Goal: Check status: Check status

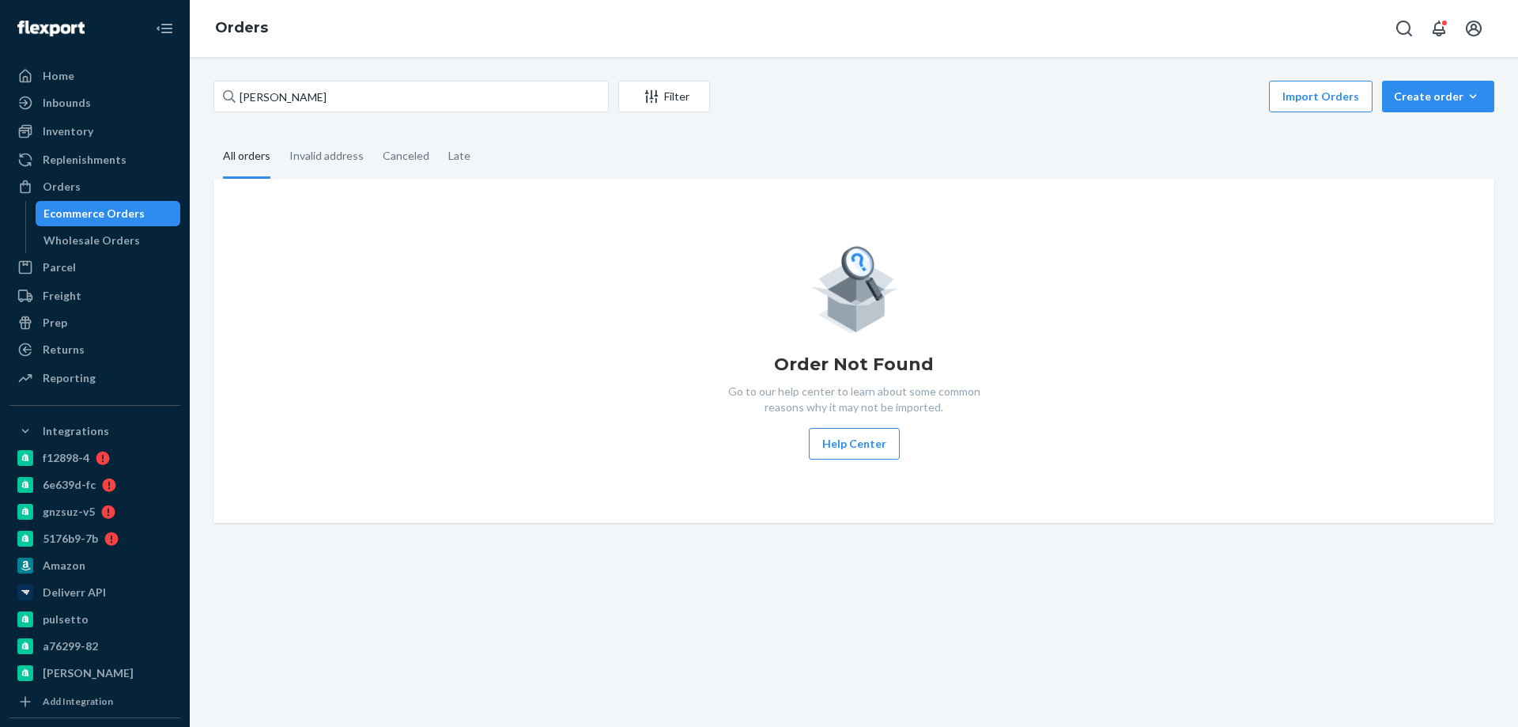
click at [292, 96] on input "[PERSON_NAME]" at bounding box center [411, 97] width 395 height 32
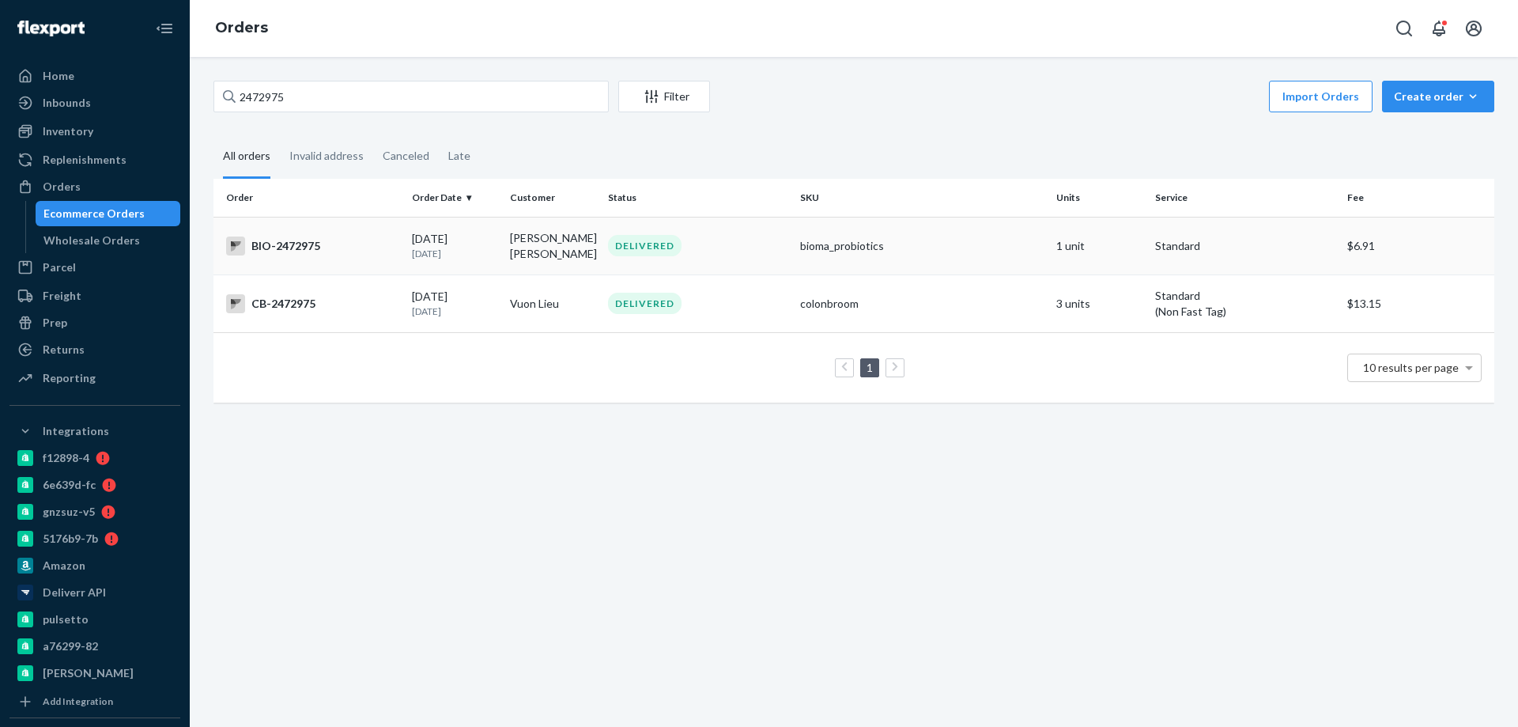
type input "2472975"
click at [380, 251] on div "BIO-2472975" at bounding box center [312, 245] width 173 height 19
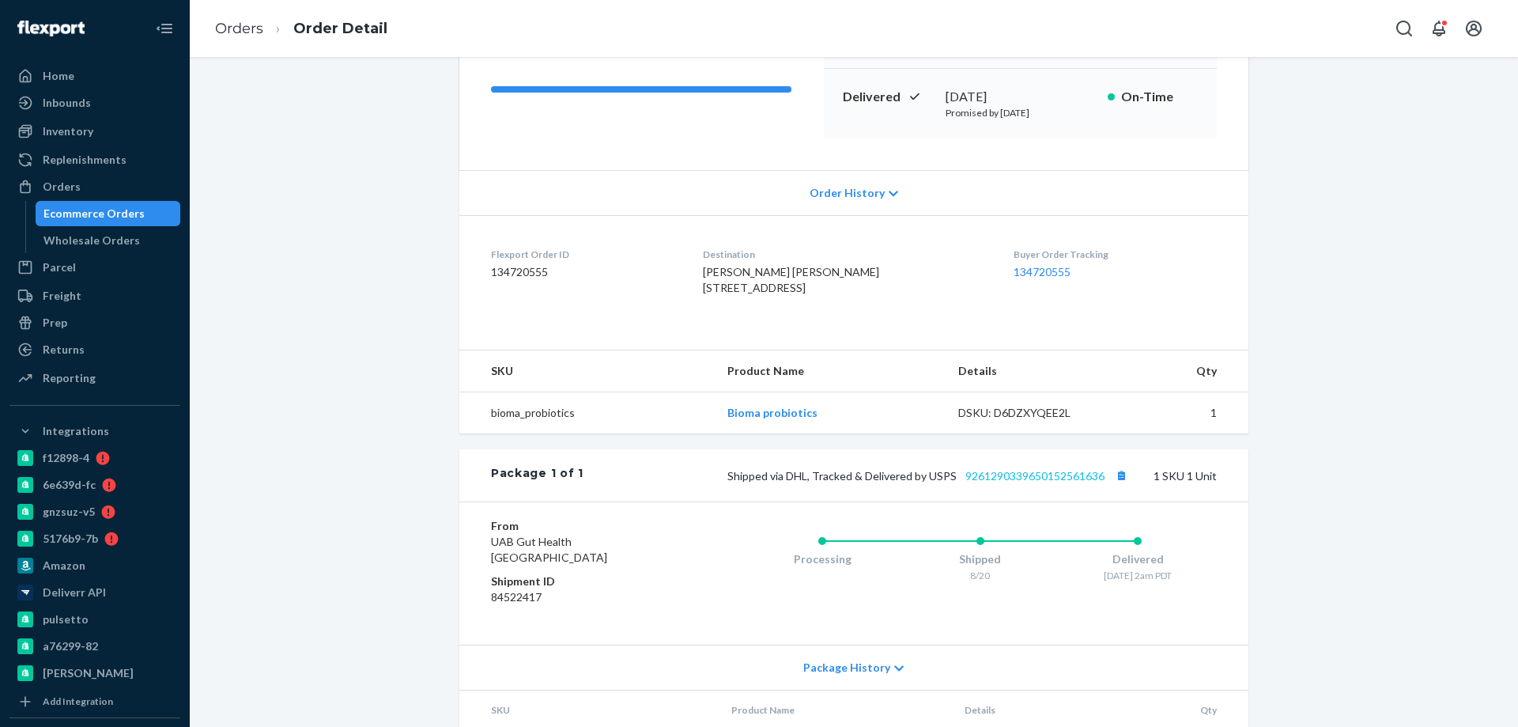
scroll to position [237, 0]
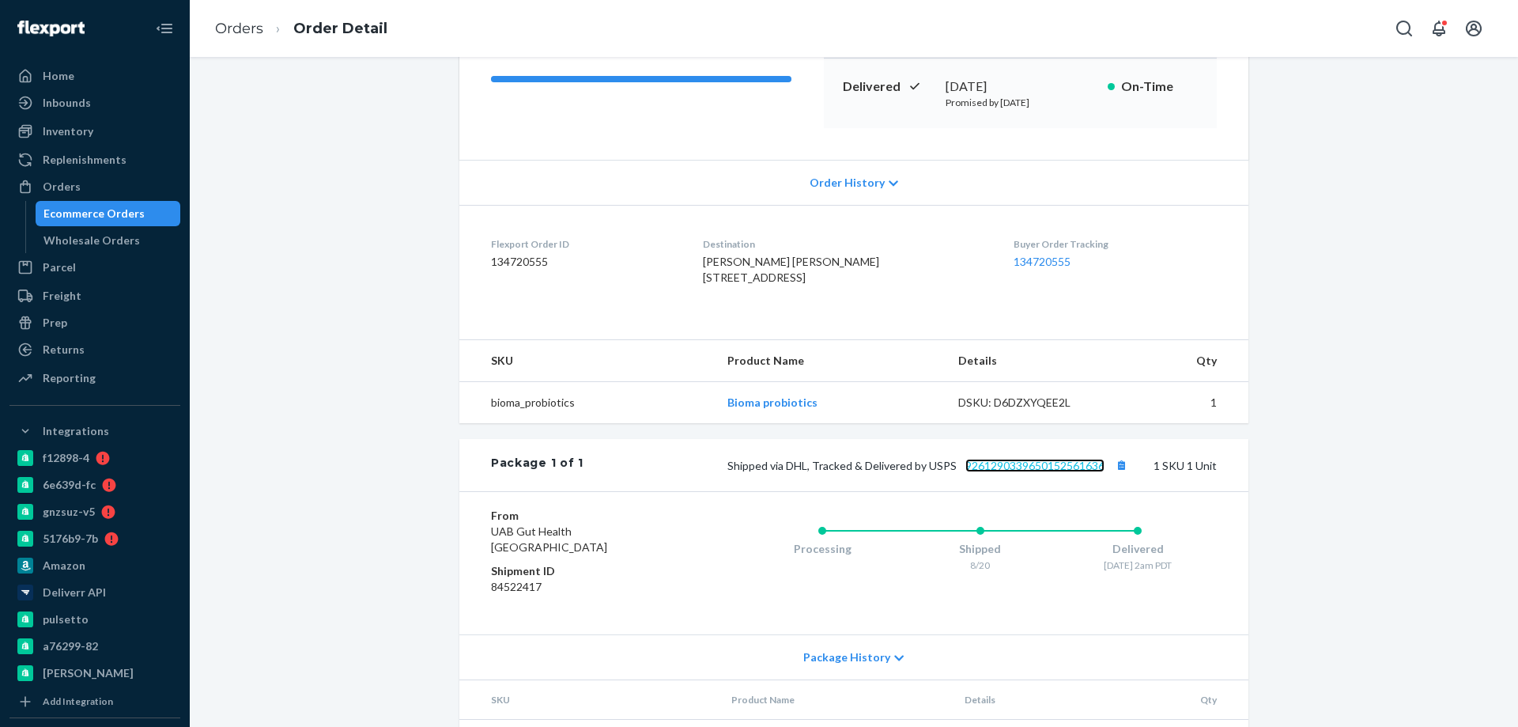
click at [1029, 472] on link "9261290339650152561636" at bounding box center [1035, 465] width 139 height 13
click at [247, 32] on link "Orders" at bounding box center [239, 28] width 48 height 17
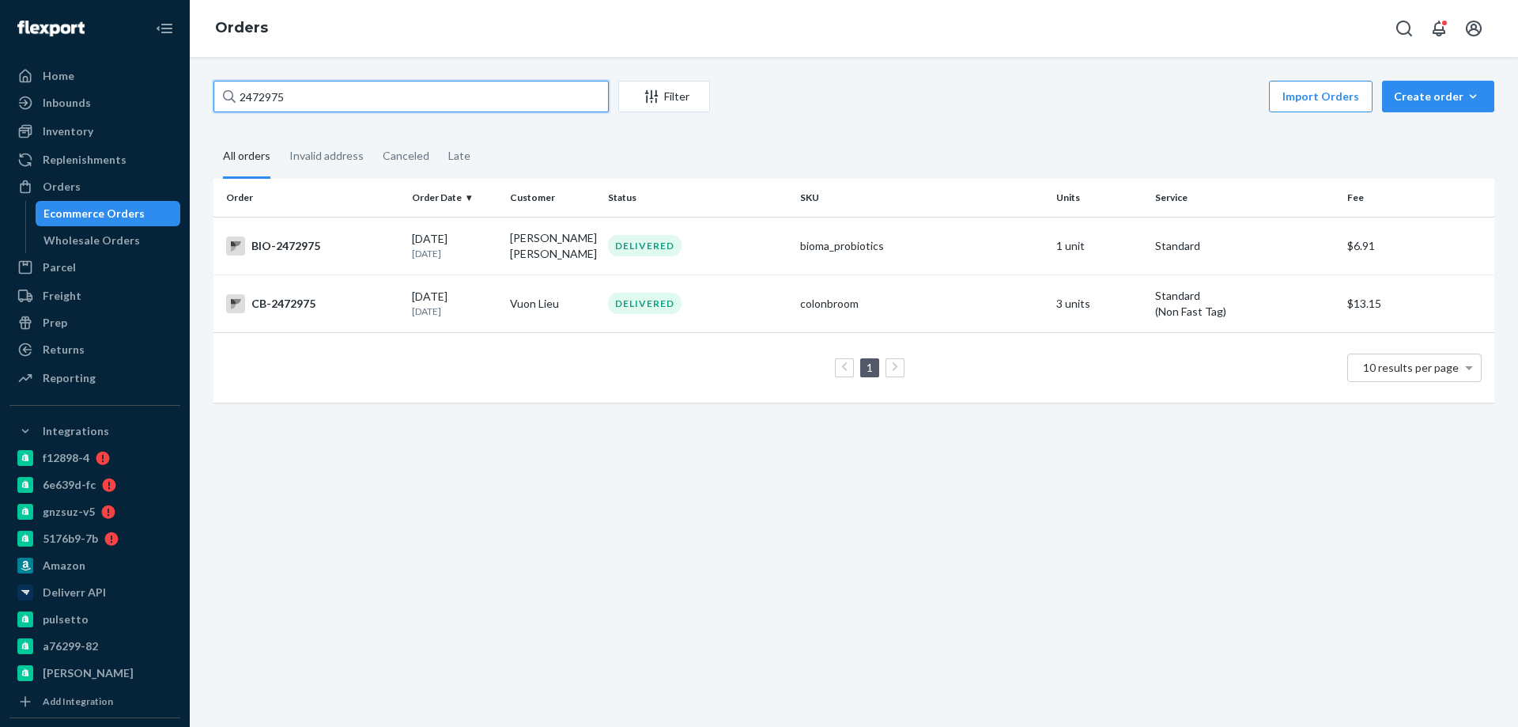
click at [307, 93] on input "2472975" at bounding box center [411, 97] width 395 height 32
paste input "202800"
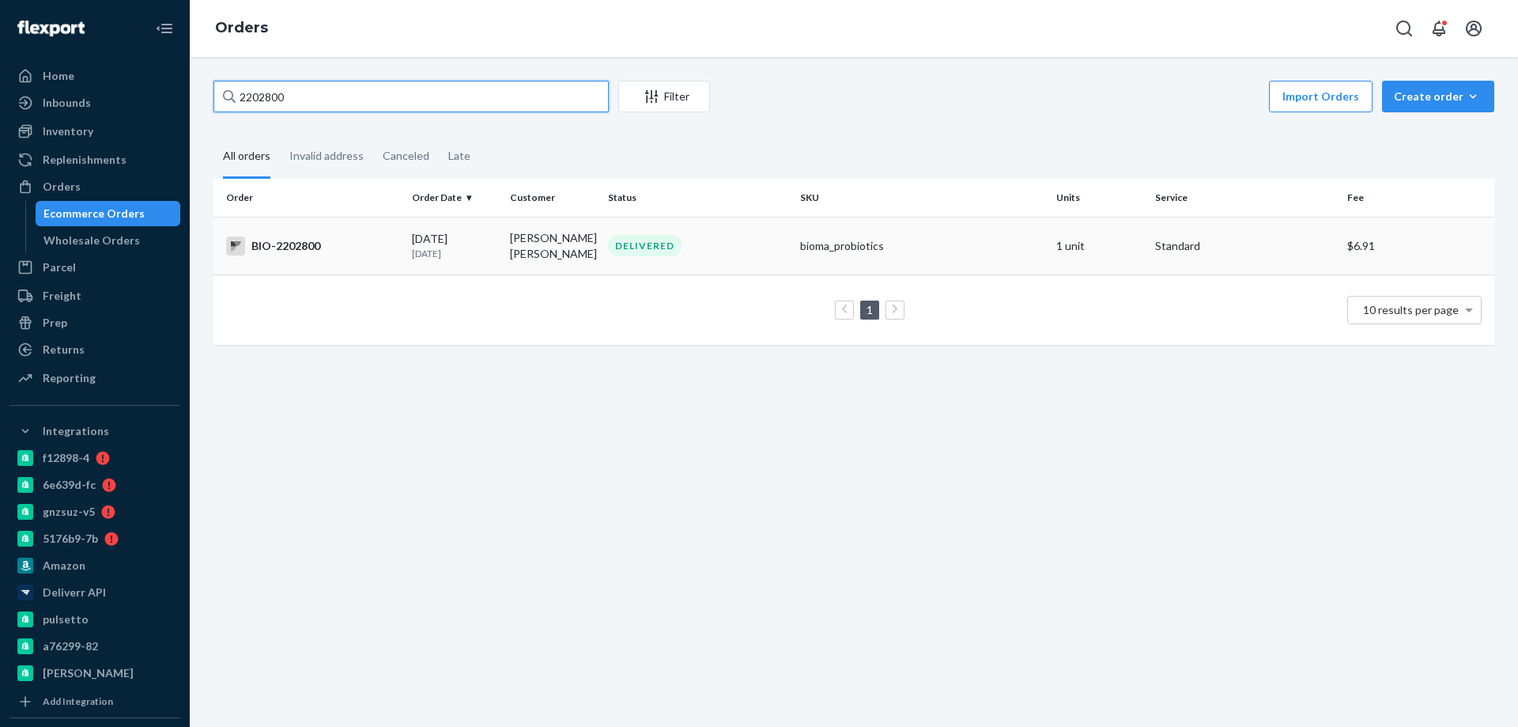
type input "2202800"
click at [420, 254] on p "[DATE]" at bounding box center [454, 253] width 85 height 13
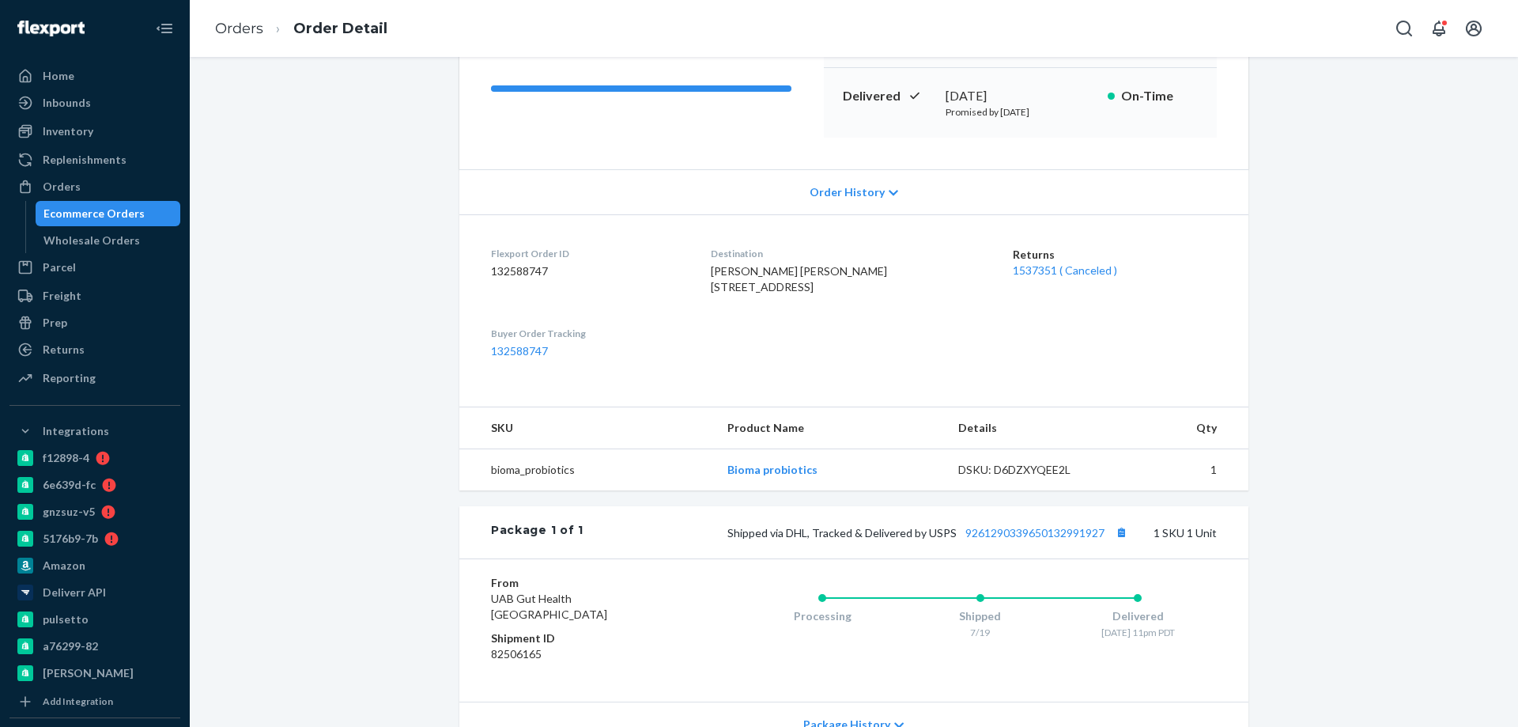
scroll to position [237, 0]
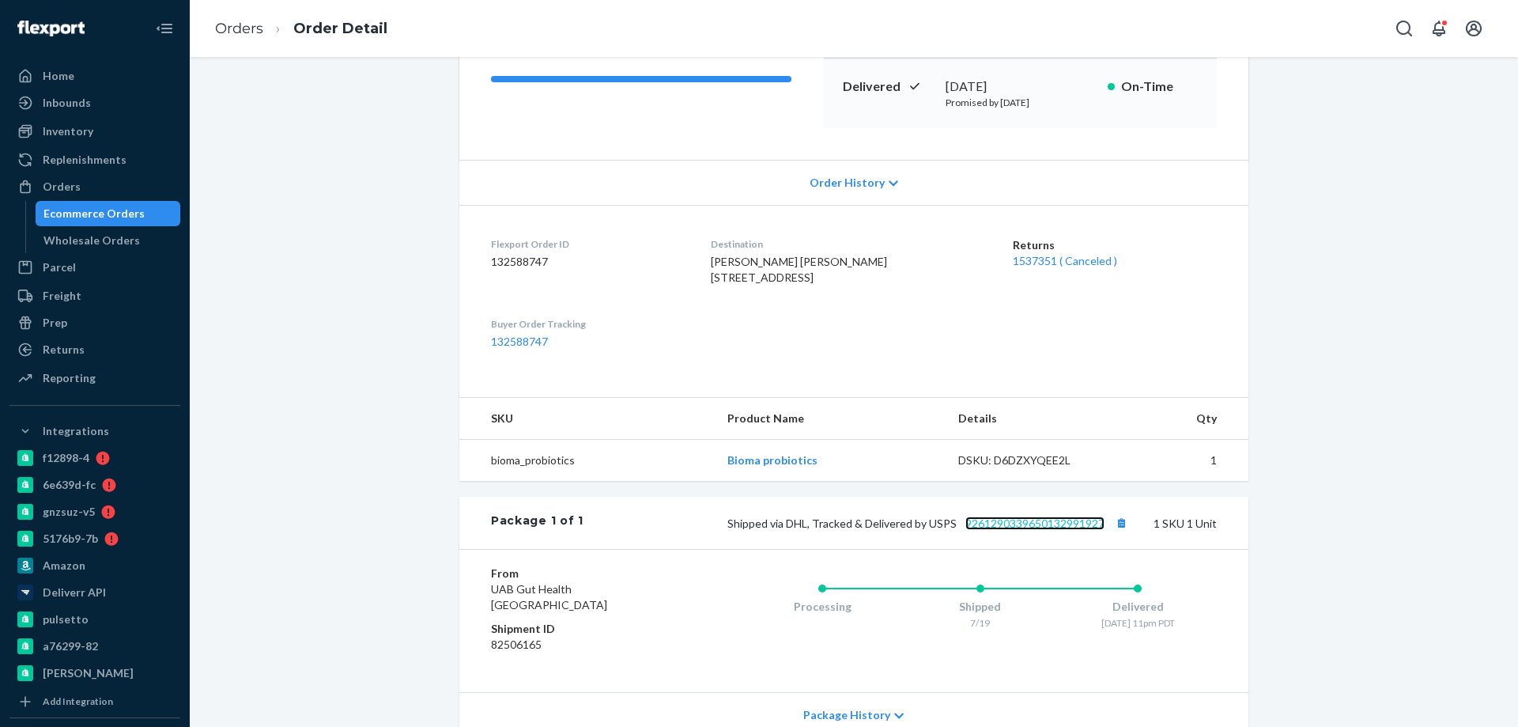
click at [1030, 530] on link "9261290339650132991927" at bounding box center [1035, 522] width 139 height 13
click at [218, 20] on link "Orders" at bounding box center [239, 28] width 48 height 17
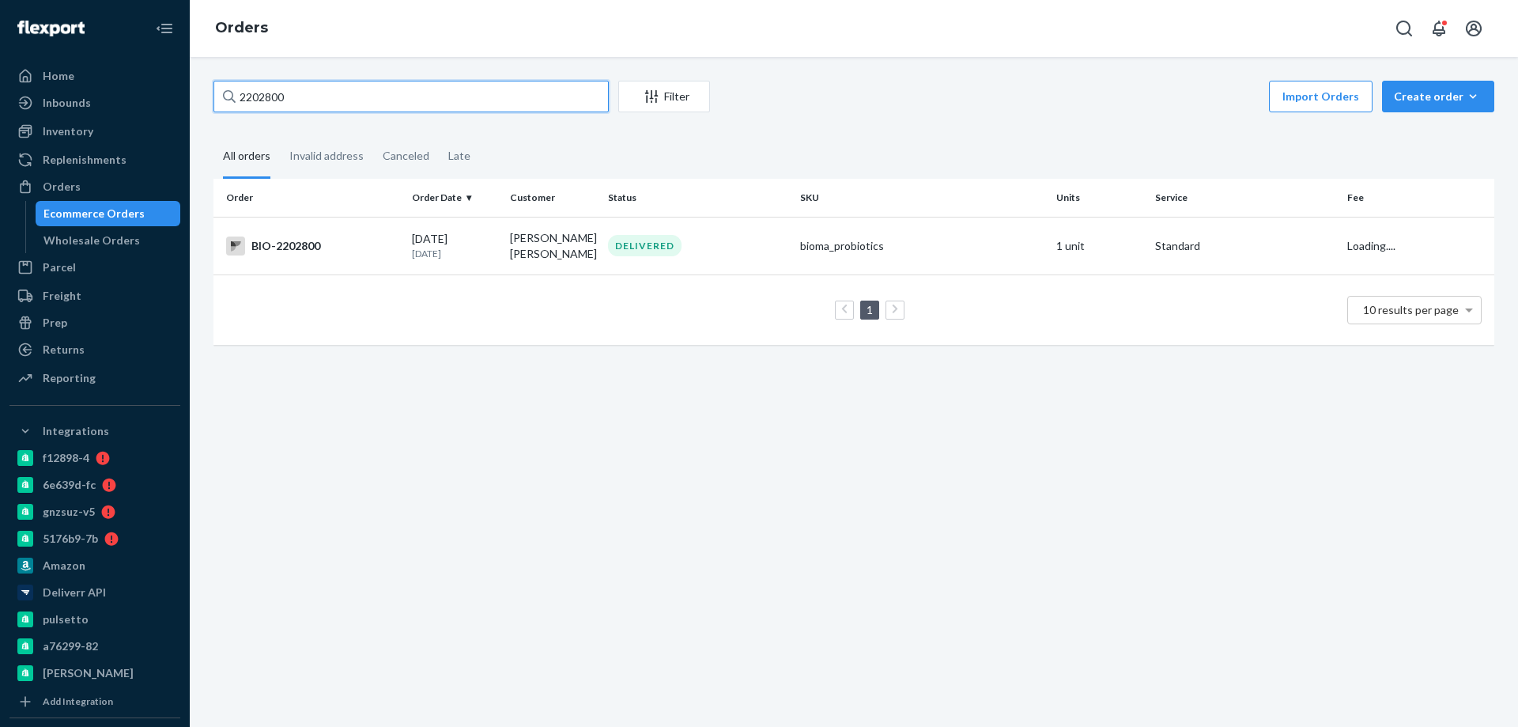
click at [308, 88] on input "2202800" at bounding box center [411, 97] width 395 height 32
click at [308, 89] on input "2202800" at bounding box center [411, 97] width 395 height 32
paste input "728775"
type input "2728775"
click at [366, 248] on div "BIO-2728775" at bounding box center [312, 245] width 173 height 19
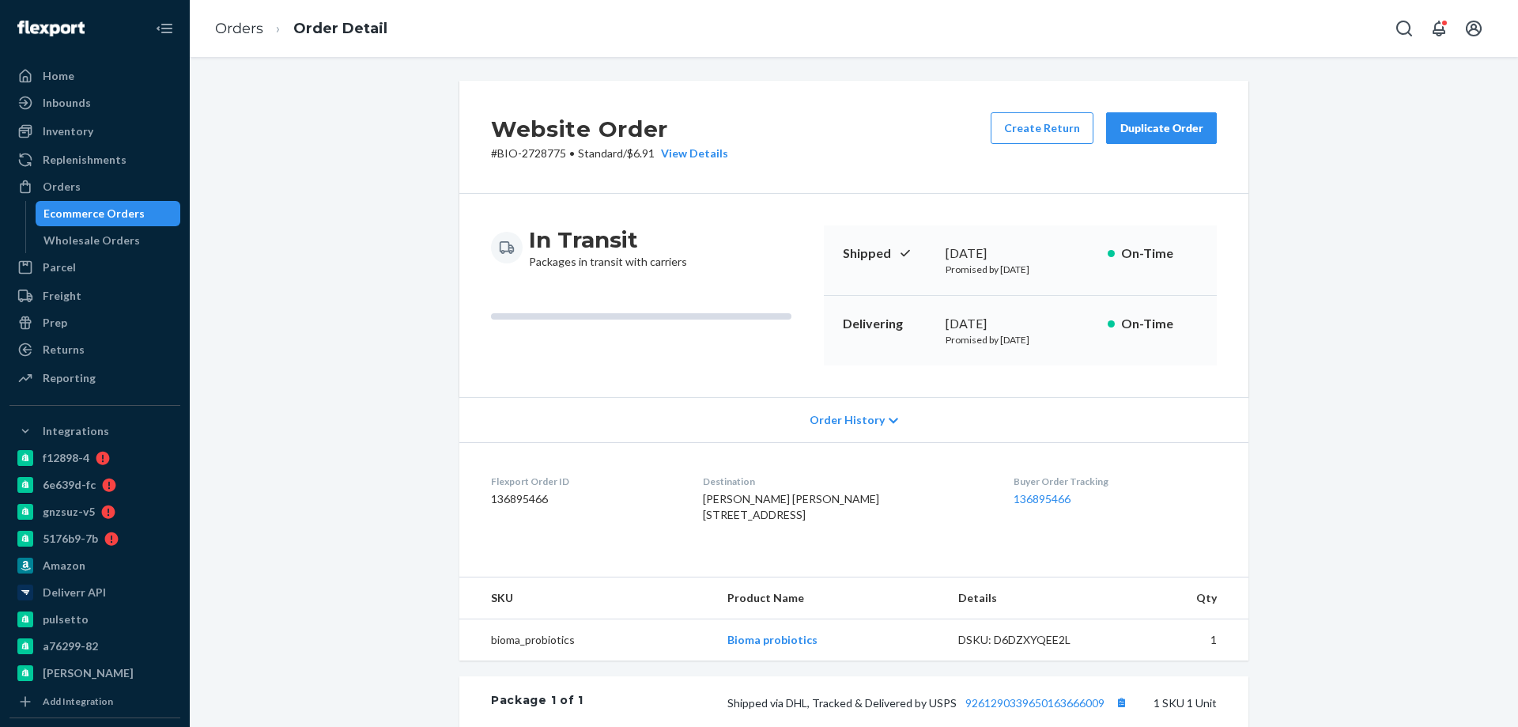
click at [546, 153] on p "# BIO-2728775 • Standard / $6.91 View Details" at bounding box center [609, 153] width 237 height 16
copy p "2728775"
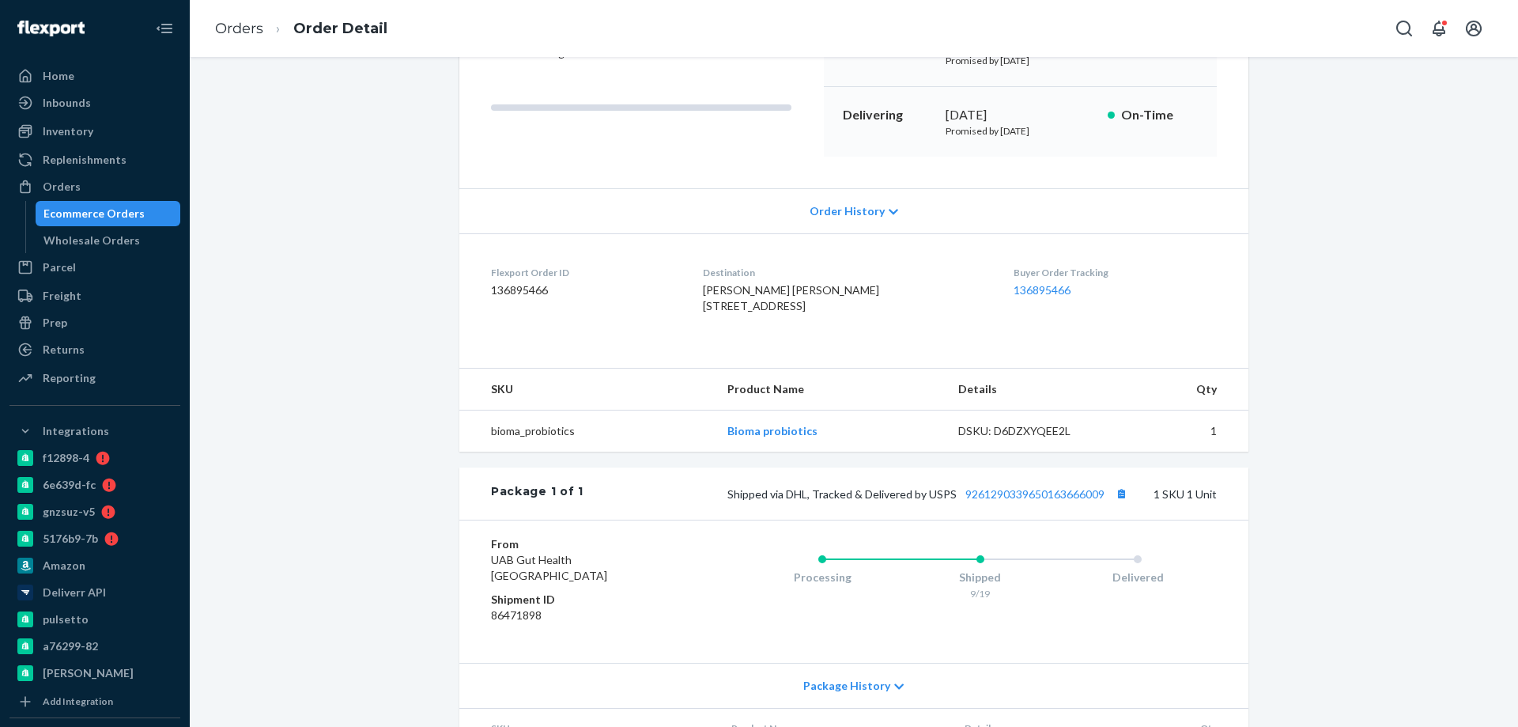
scroll to position [316, 0]
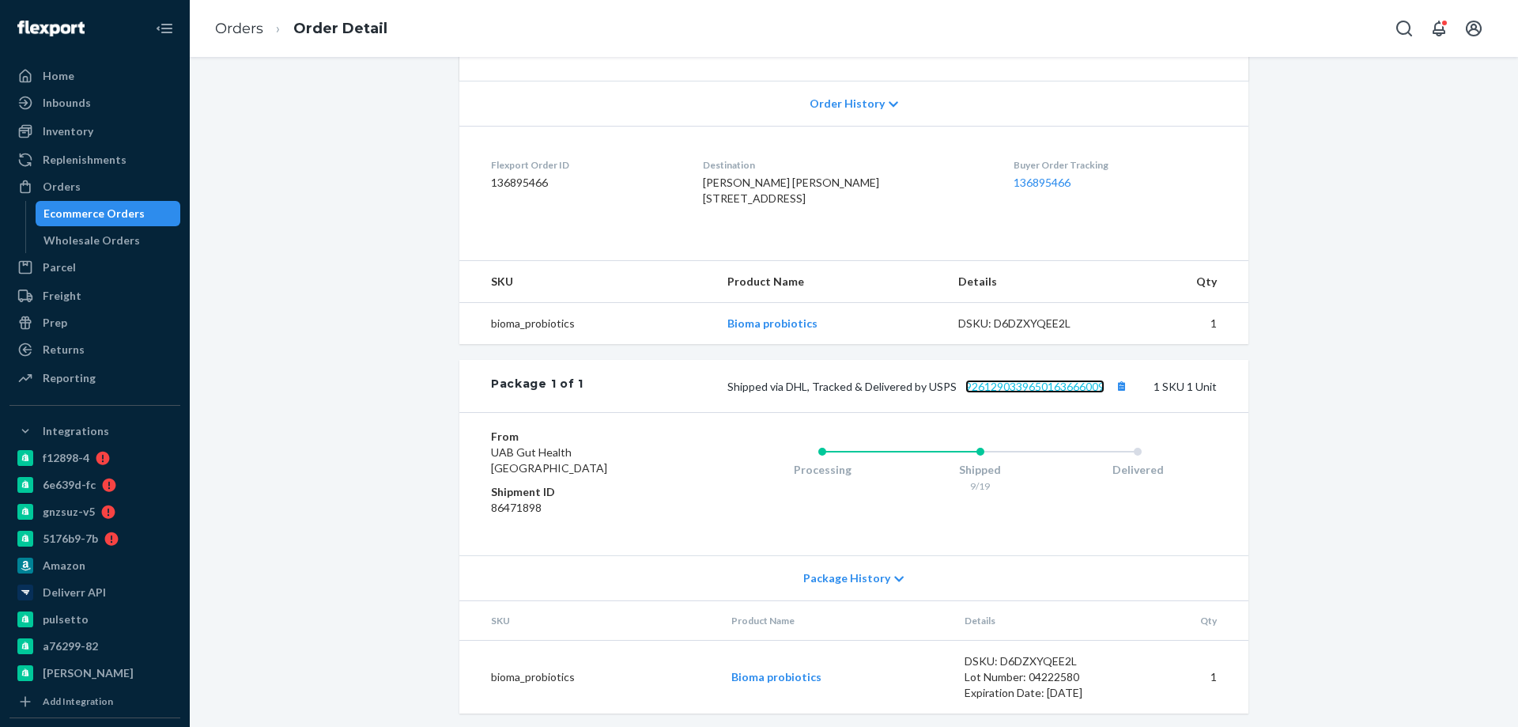
click at [1044, 393] on link "9261290339650163666009" at bounding box center [1035, 386] width 139 height 13
click at [1050, 393] on link "9261290339650163666009" at bounding box center [1035, 386] width 139 height 13
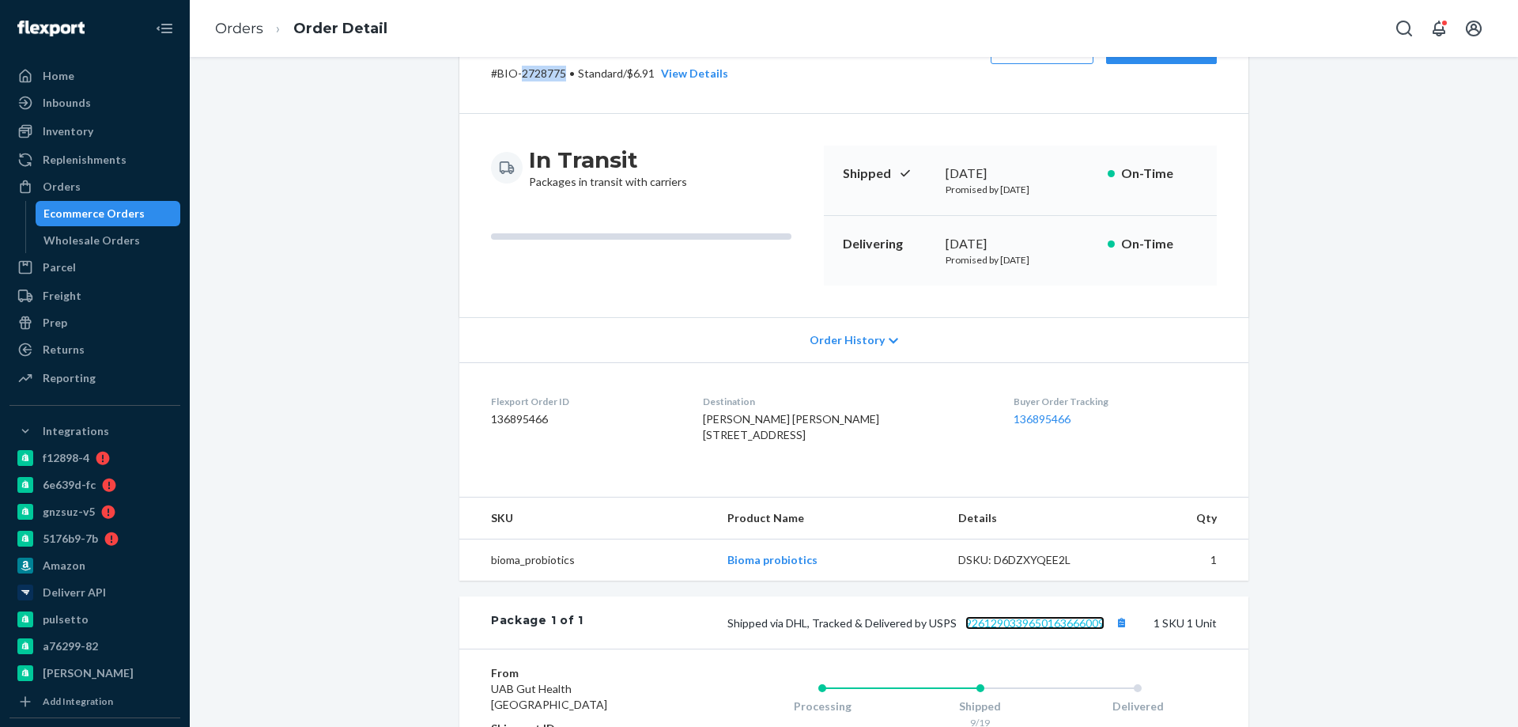
scroll to position [79, 0]
click at [247, 28] on link "Orders" at bounding box center [239, 28] width 48 height 17
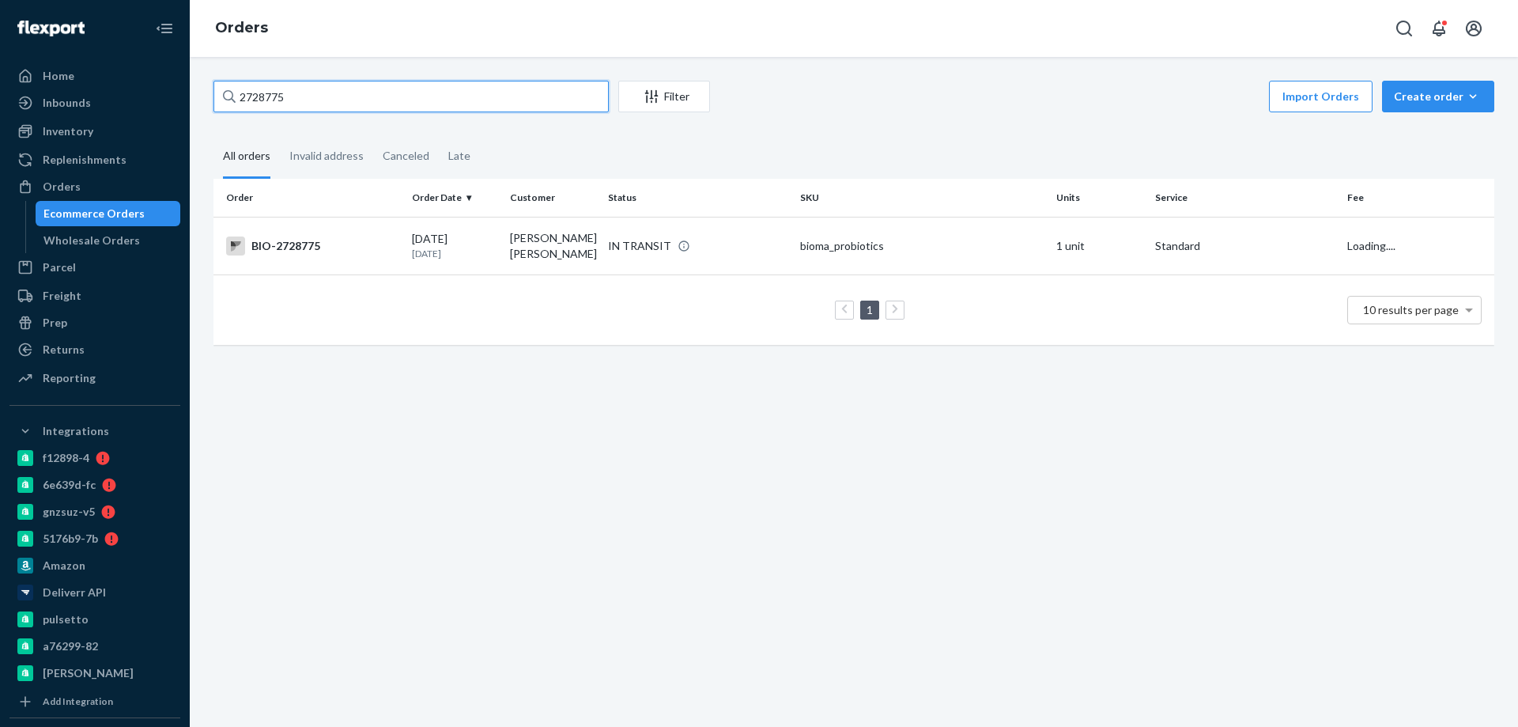
click at [304, 104] on input "2728775" at bounding box center [411, 97] width 395 height 32
paste input "02091"
type input "2702091"
click at [387, 243] on div "BIO-2702091" at bounding box center [312, 244] width 173 height 19
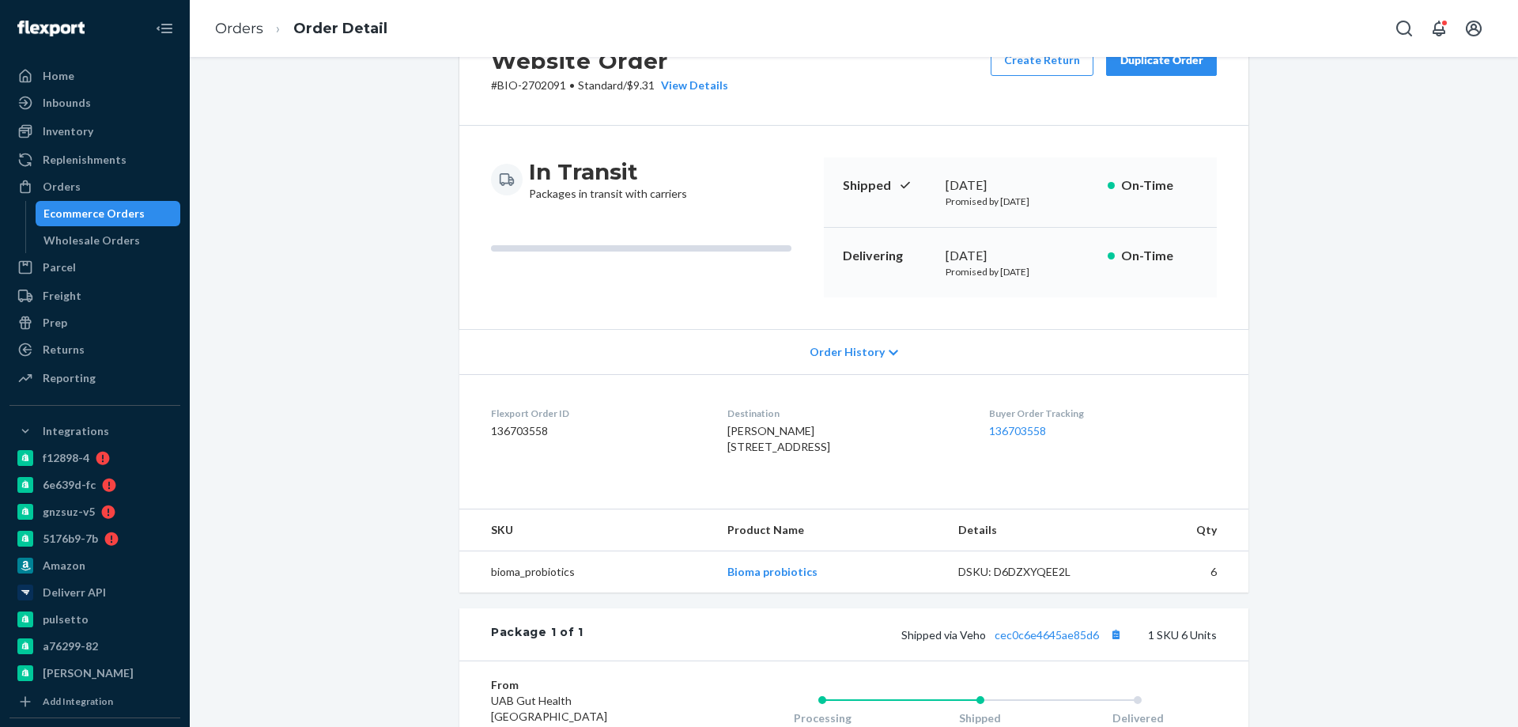
scroll to position [237, 0]
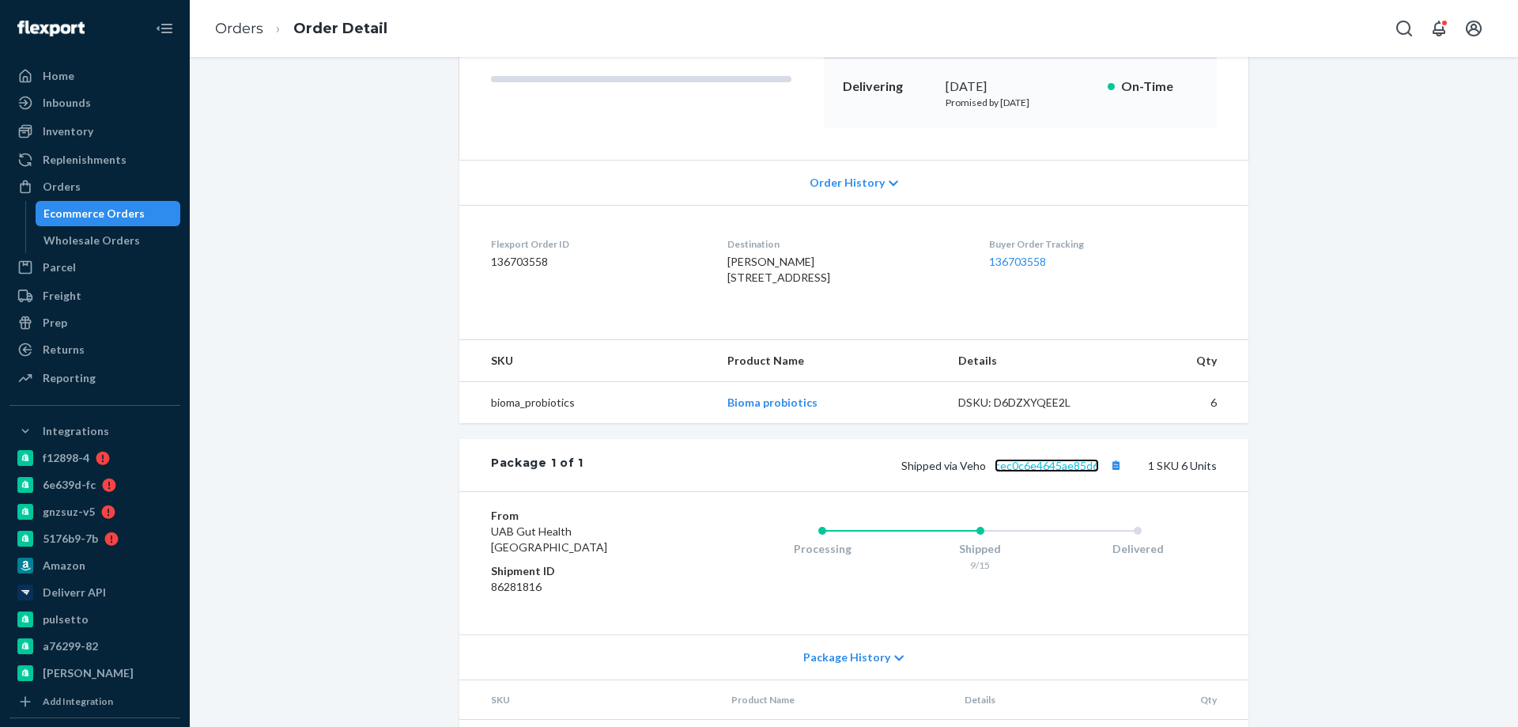
click at [1033, 472] on link "cec0c6e4645ae85d6" at bounding box center [1047, 465] width 104 height 13
click at [230, 25] on link "Orders" at bounding box center [239, 28] width 48 height 17
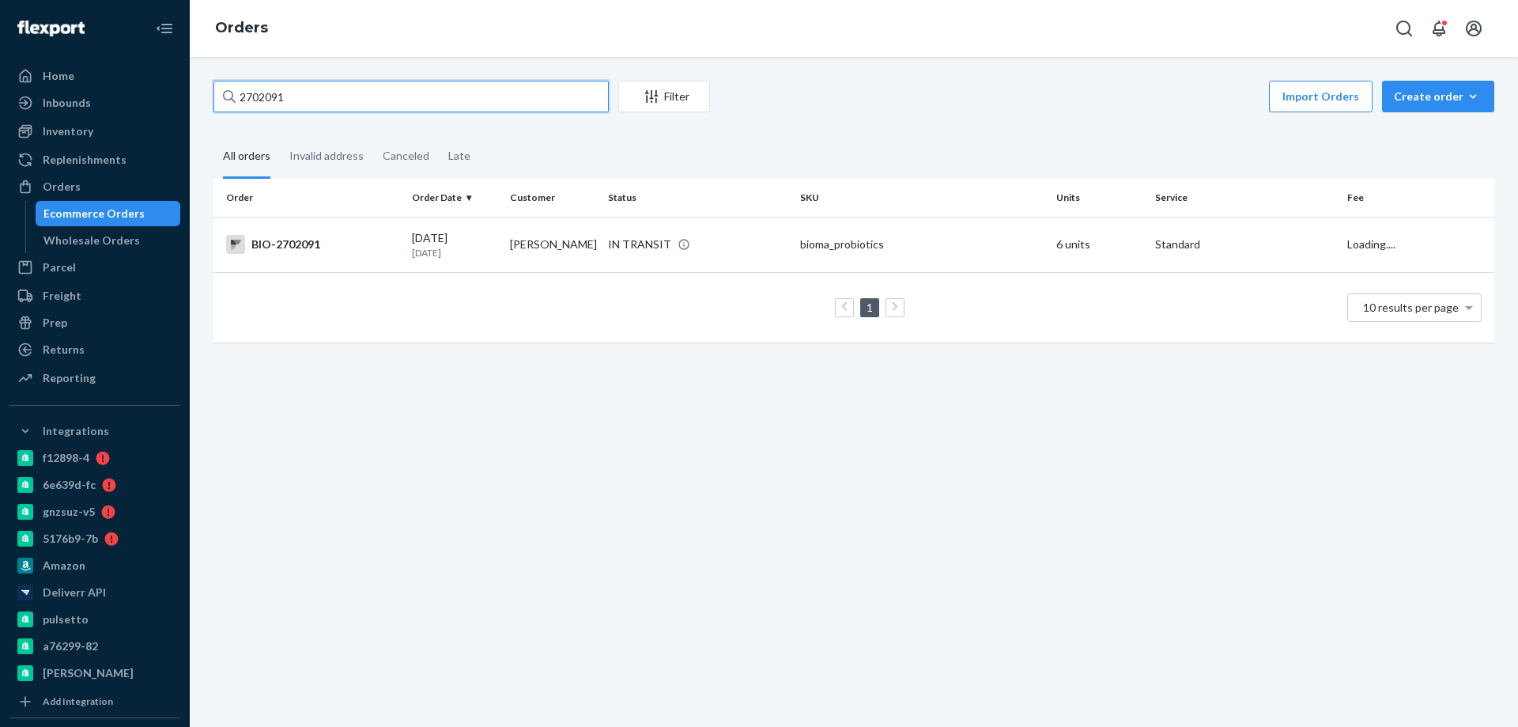
click at [301, 105] on input "2702091" at bounding box center [411, 97] width 395 height 32
click at [301, 104] on input "2702091" at bounding box center [411, 97] width 395 height 32
paste input "34589"
type input "2734589"
click at [361, 232] on td "BIO-2734589" at bounding box center [310, 244] width 192 height 55
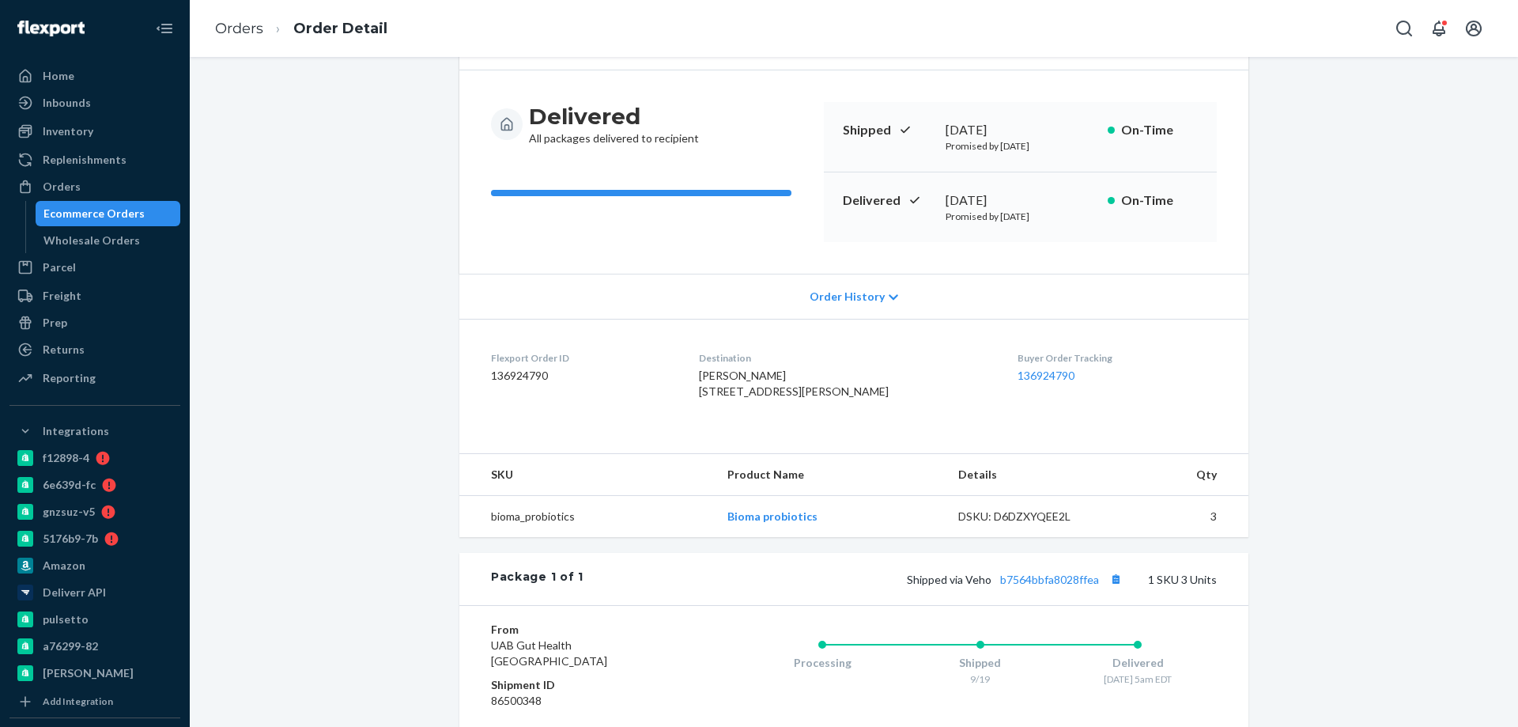
scroll to position [316, 0]
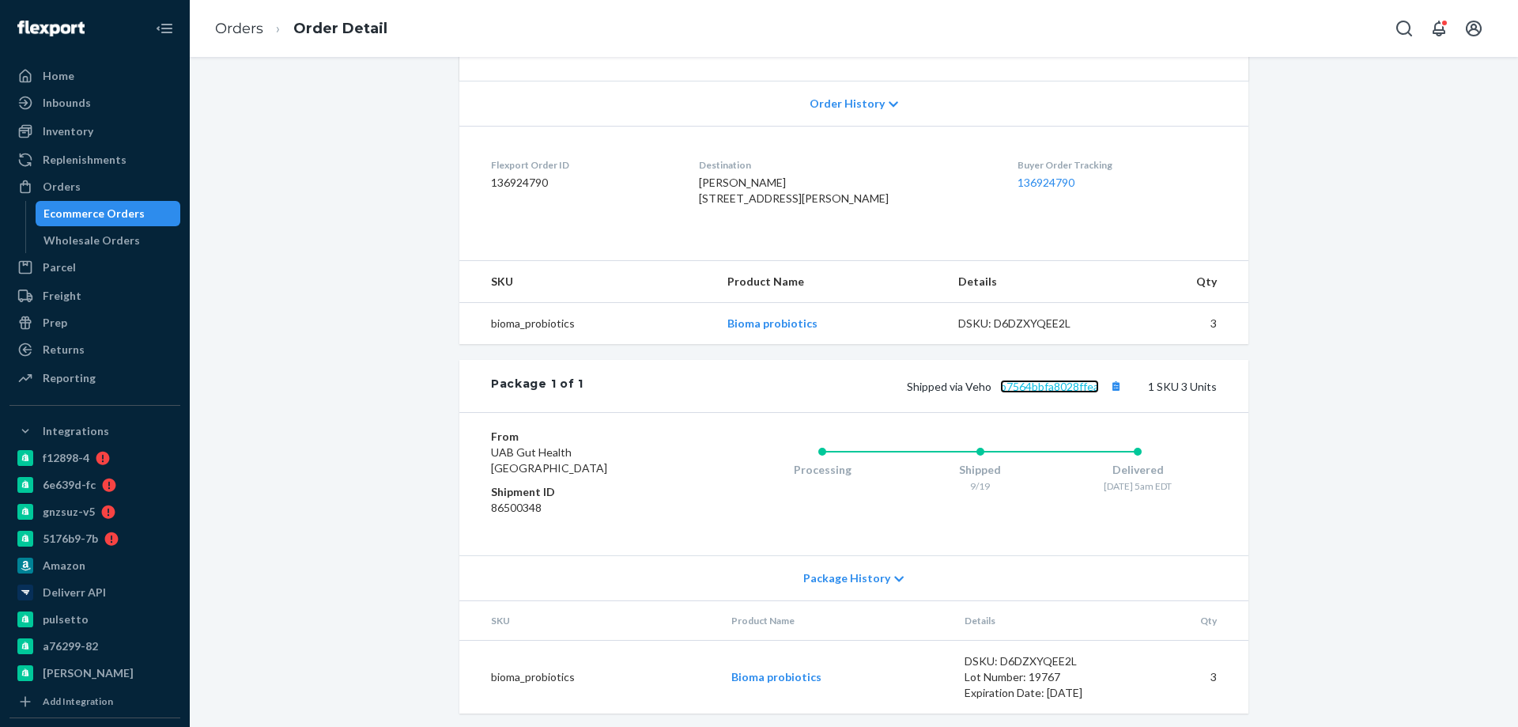
click at [1039, 393] on link "b7564bbfa8028ffea" at bounding box center [1049, 386] width 99 height 13
click at [239, 34] on link "Orders" at bounding box center [239, 28] width 48 height 17
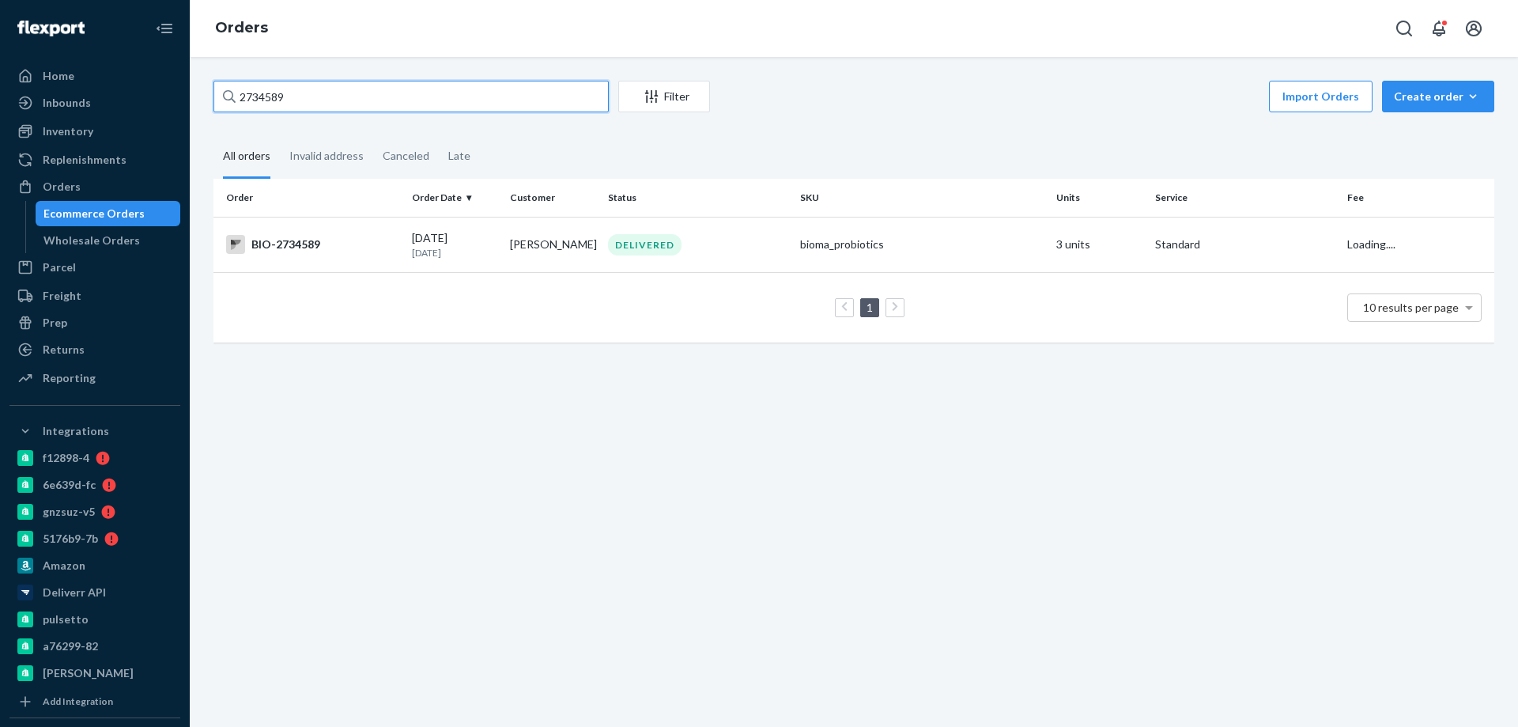
click at [300, 102] on input "2734589" at bounding box center [411, 97] width 395 height 32
paste input "671955"
type input "2671955"
click at [430, 239] on div "09/10/2025 14 days ago" at bounding box center [454, 245] width 85 height 29
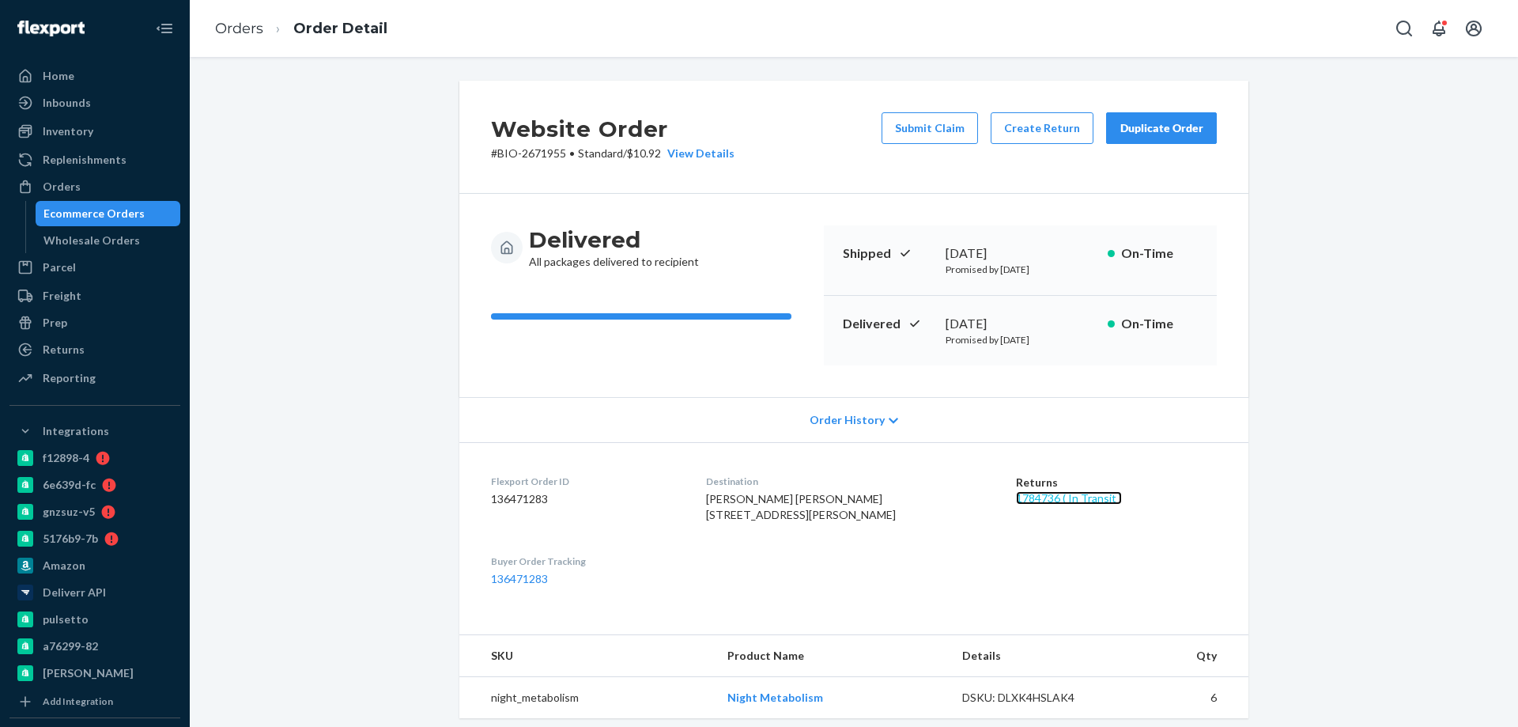
click at [1041, 502] on link "1784736 ( In Transit )" at bounding box center [1069, 497] width 106 height 13
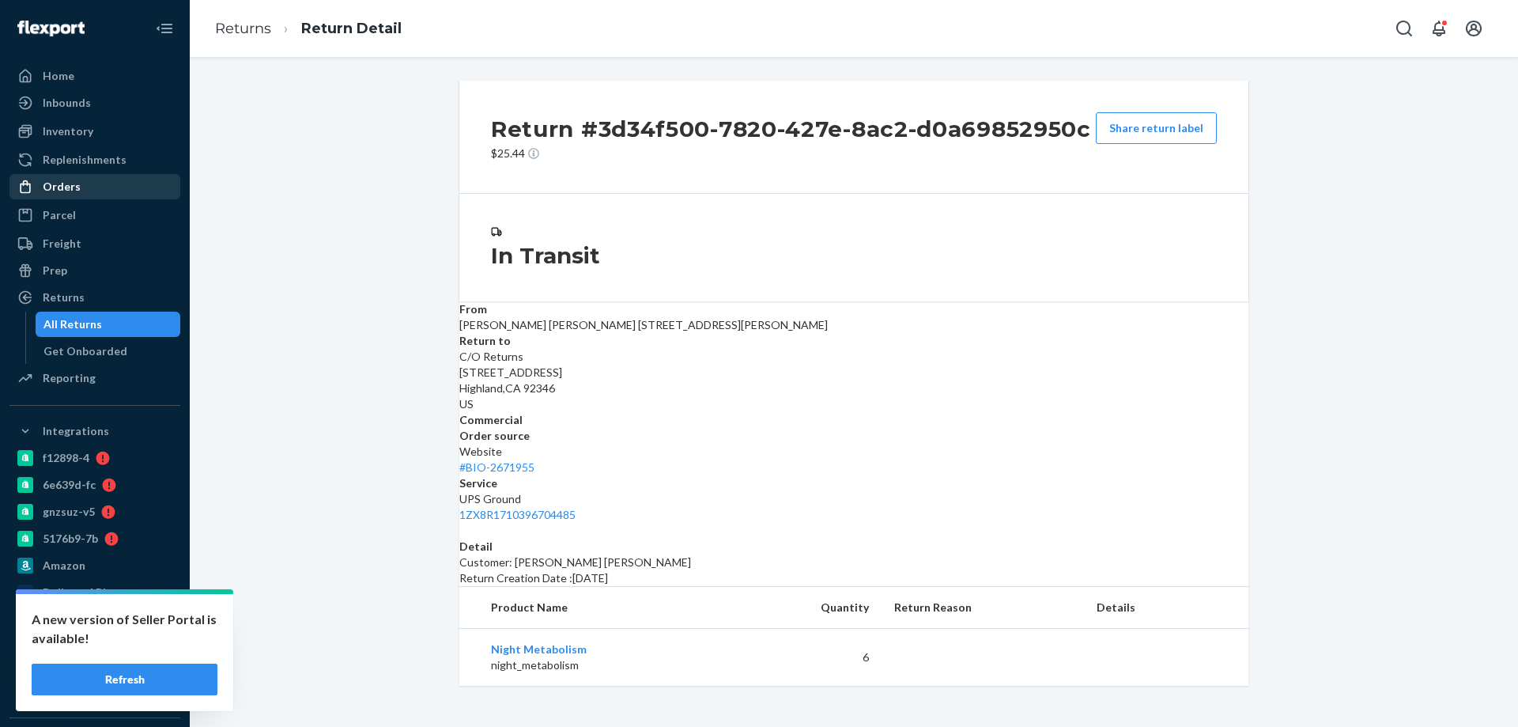
click at [67, 188] on div "Orders" at bounding box center [62, 187] width 38 height 16
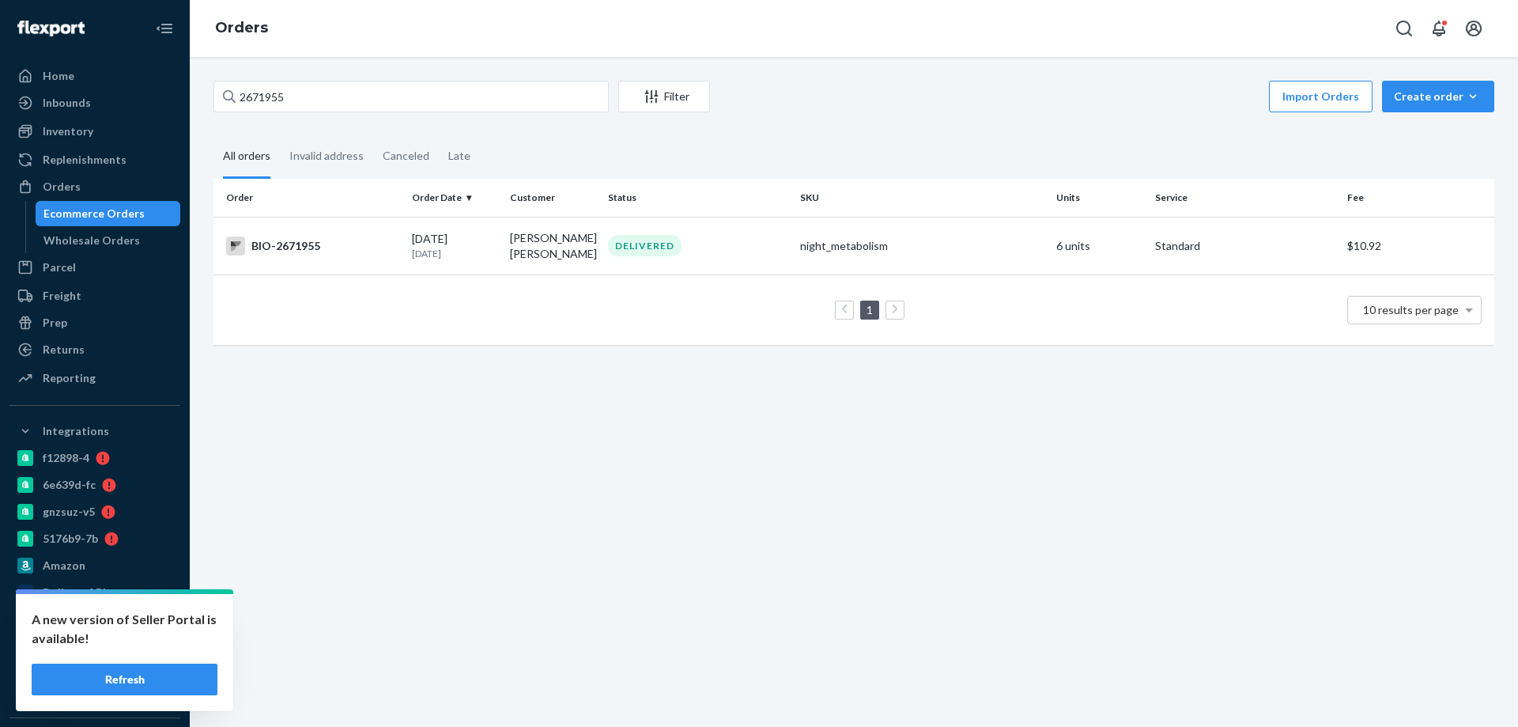
click at [133, 667] on button "Refresh" at bounding box center [125, 679] width 186 height 32
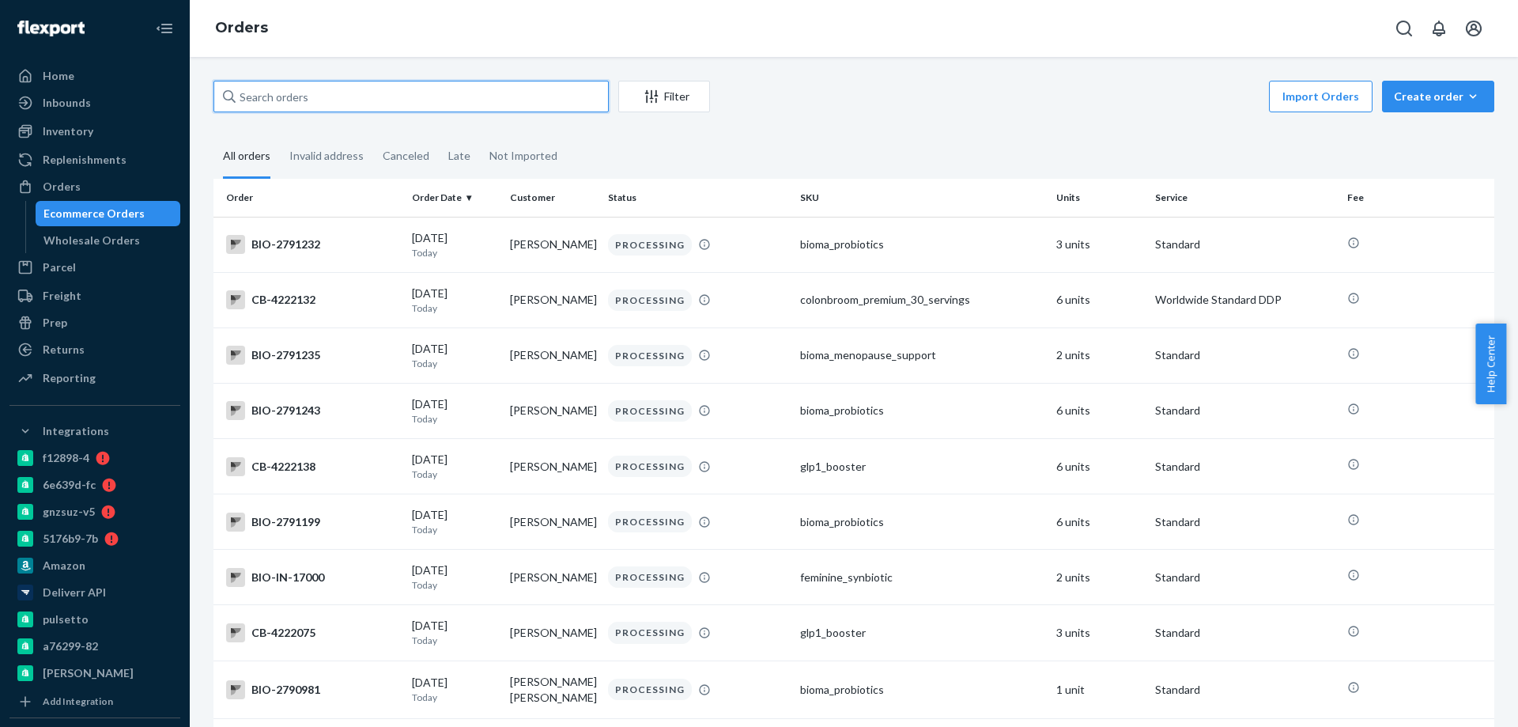
click at [362, 101] on input "text" at bounding box center [411, 97] width 395 height 32
paste input "[PERSON_NAME]"
type input "[PERSON_NAME]"
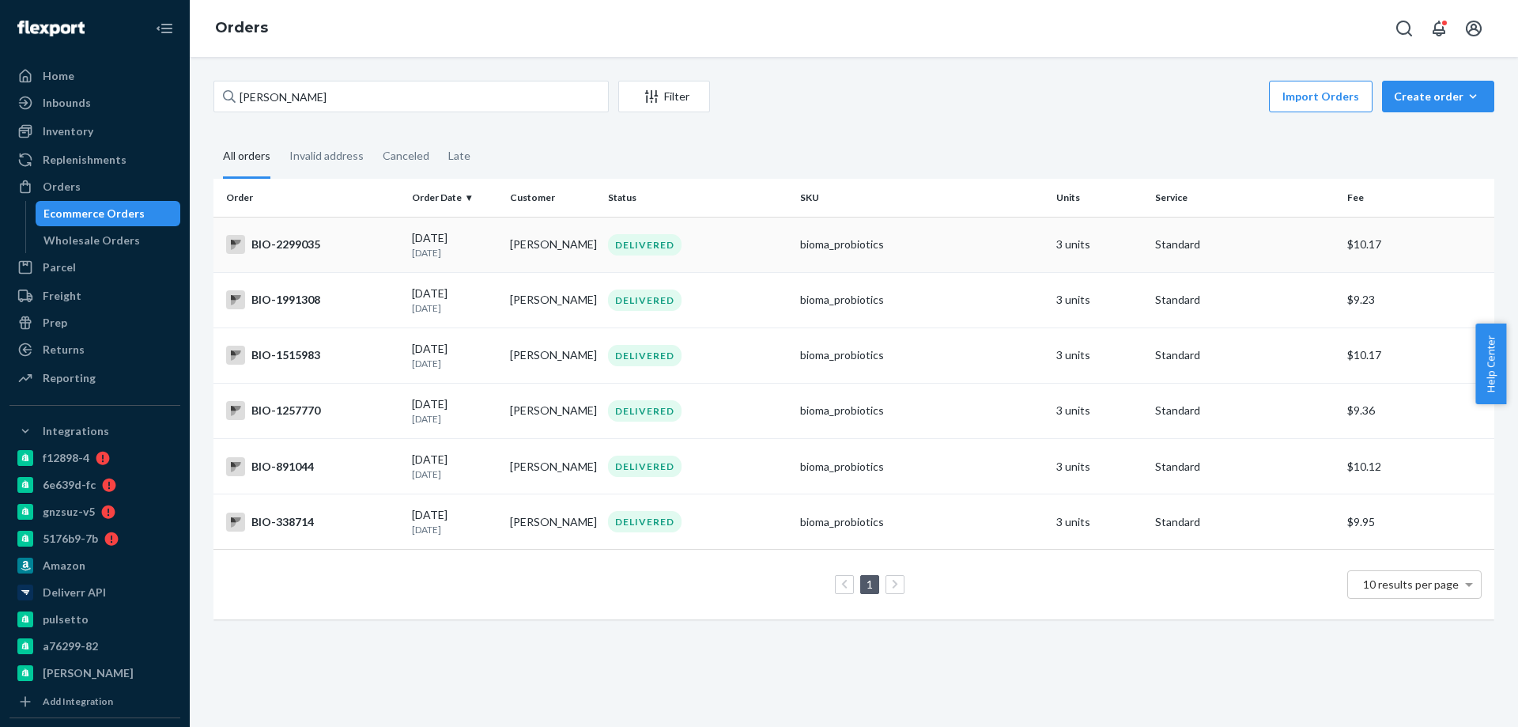
click at [381, 238] on div "BIO-2299035" at bounding box center [312, 244] width 173 height 19
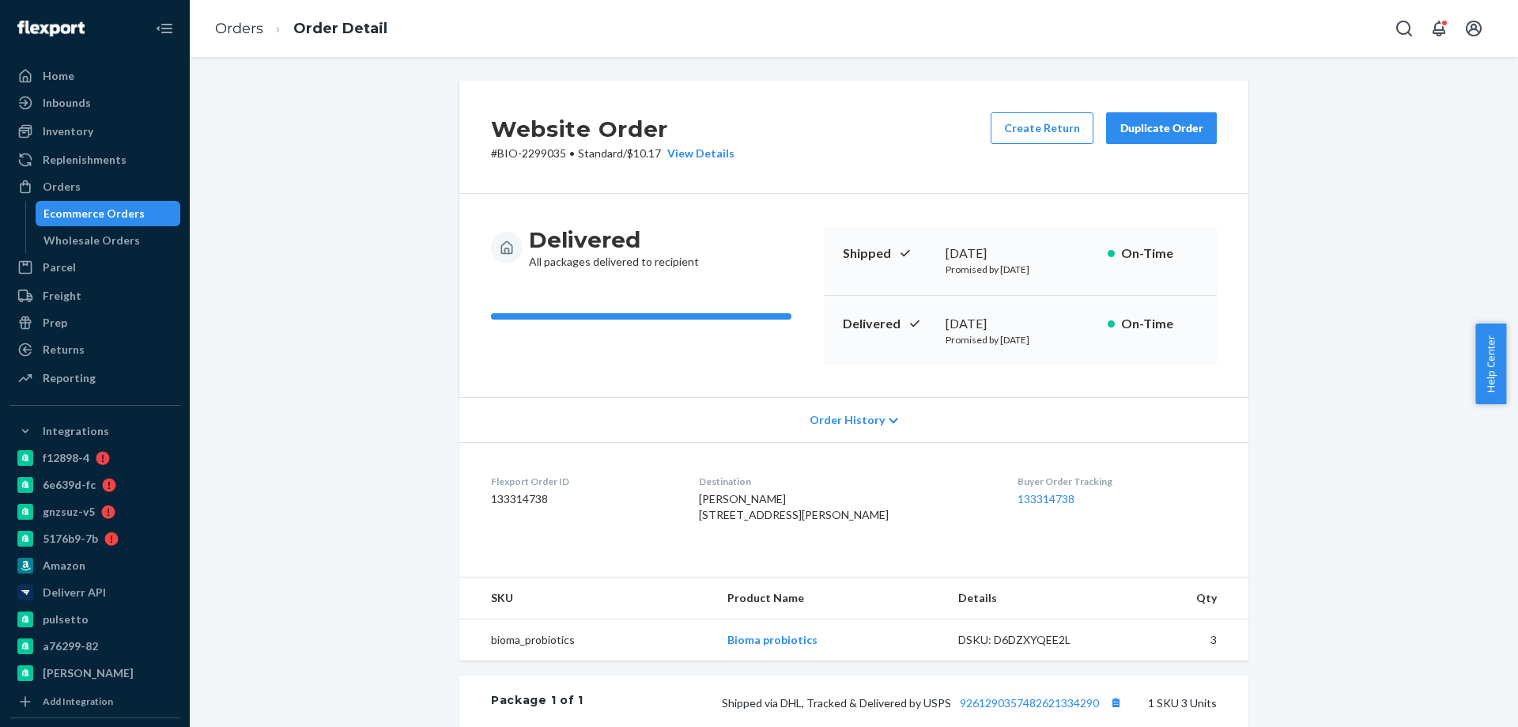
click at [535, 152] on p "# BIO-2299035 • Standard / $10.17 View Details" at bounding box center [613, 153] width 244 height 16
copy p "2299035"
click at [218, 25] on link "Orders" at bounding box center [239, 28] width 48 height 17
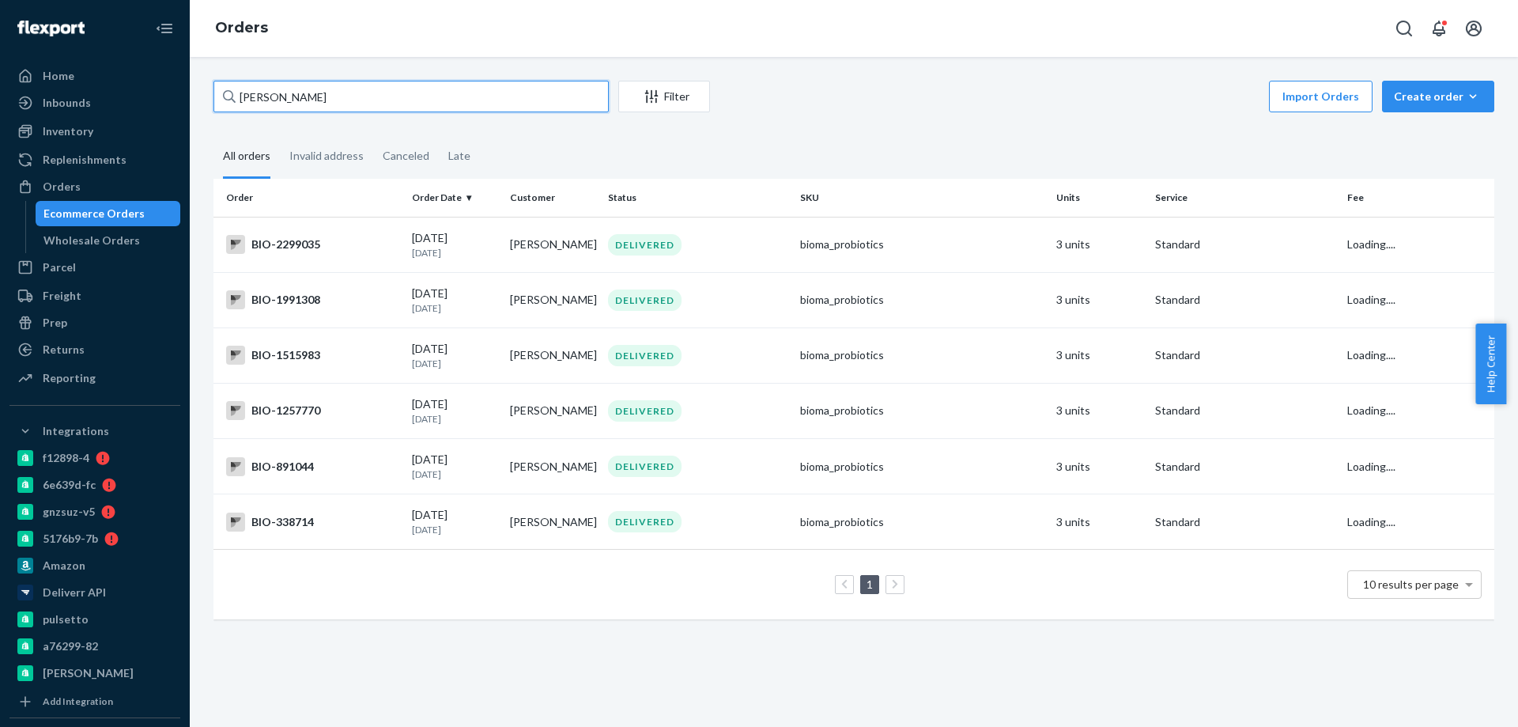
click at [270, 101] on input "[PERSON_NAME]" at bounding box center [411, 97] width 395 height 32
paste input "[GEOGRAPHIC_DATA]"
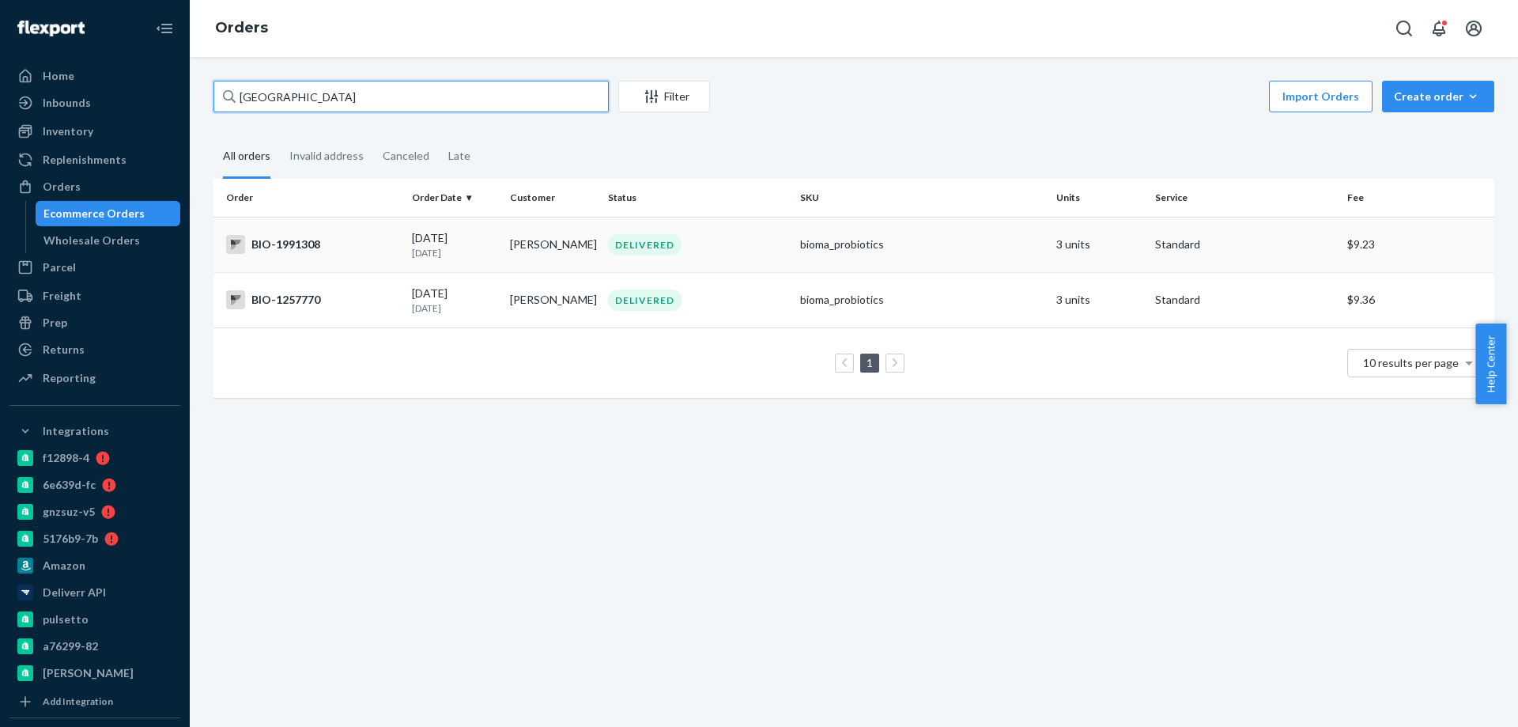
type input "[GEOGRAPHIC_DATA]"
click at [368, 241] on div "BIO-1991308" at bounding box center [312, 244] width 173 height 19
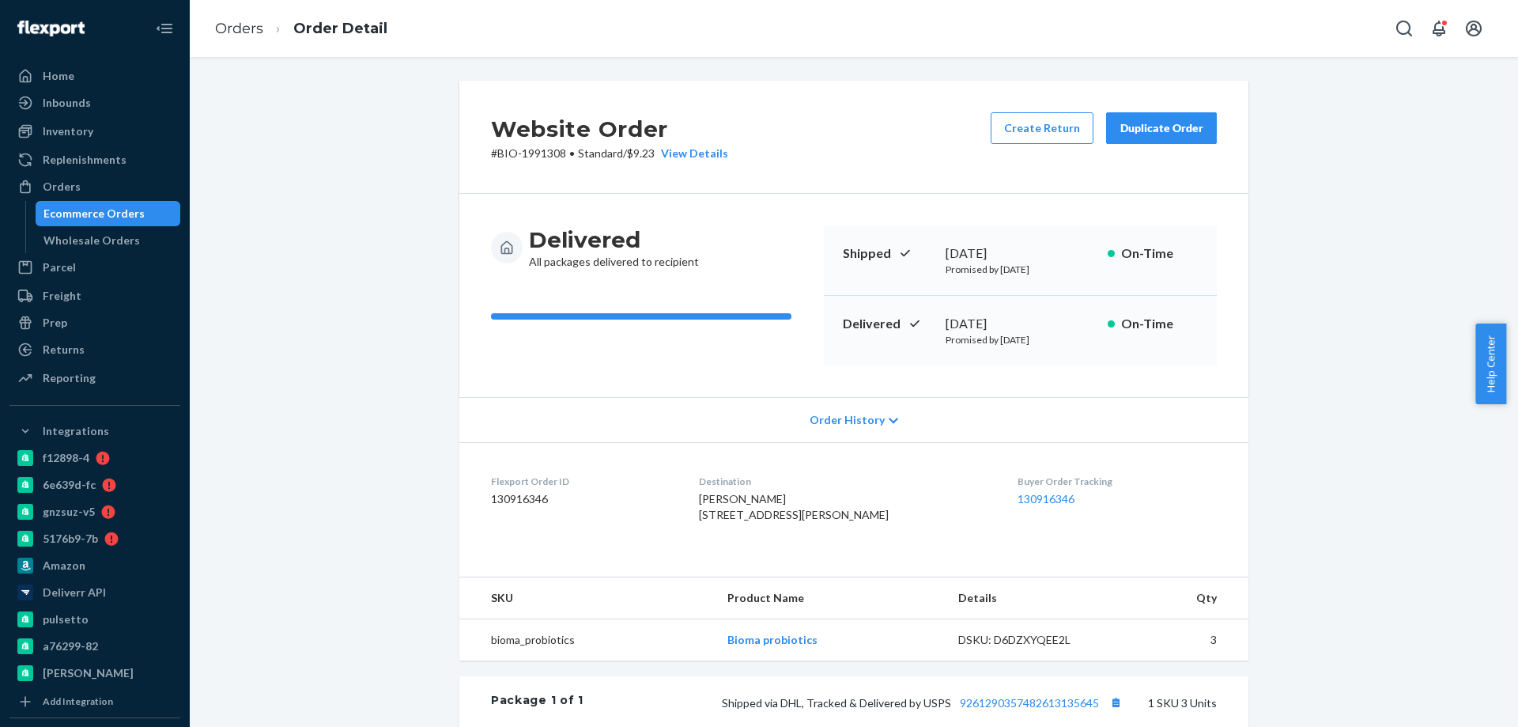
click at [542, 155] on p "# BIO-1991308 • Standard / $9.23 View Details" at bounding box center [609, 153] width 237 height 16
copy p "1991308"
click at [229, 21] on link "Orders" at bounding box center [239, 28] width 48 height 17
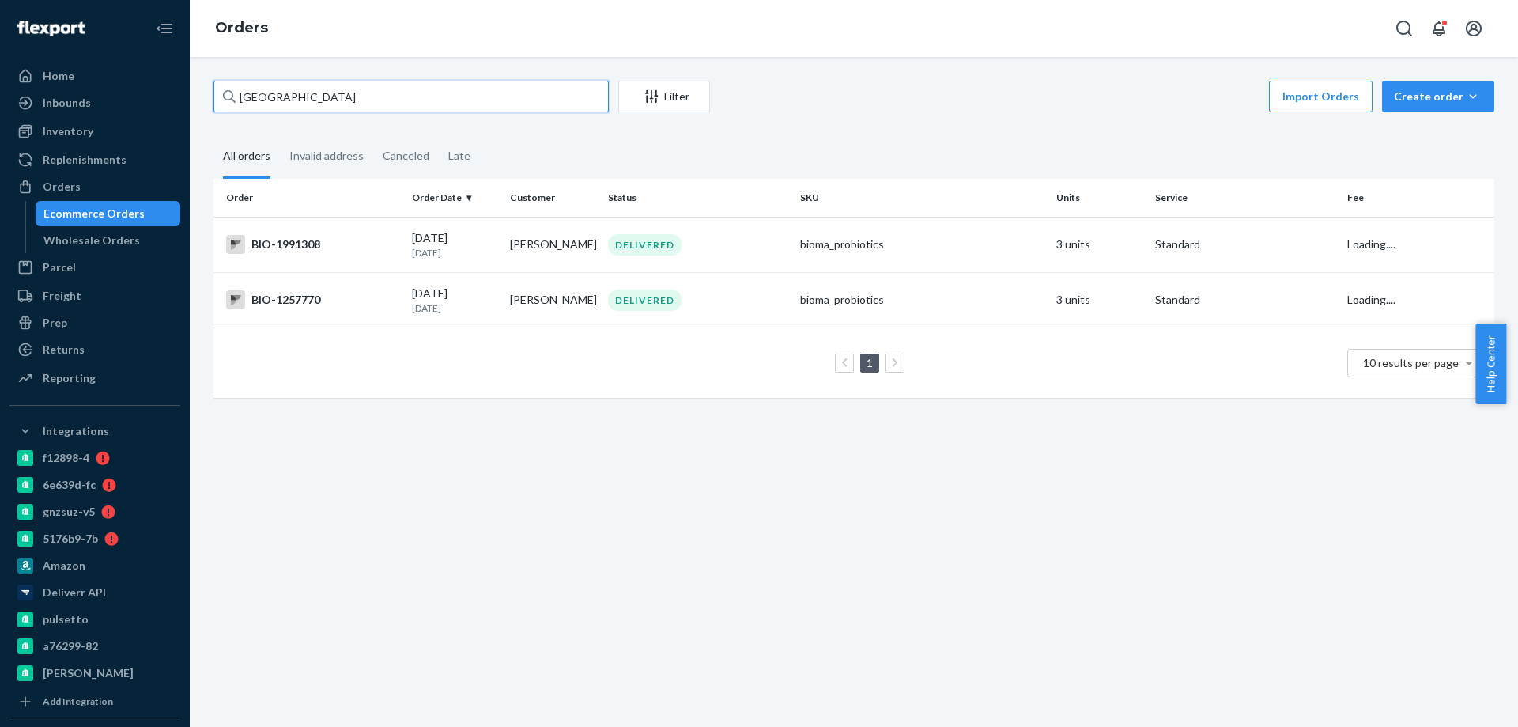
click at [300, 96] on input "[GEOGRAPHIC_DATA]" at bounding box center [411, 97] width 395 height 32
paste input "2774014"
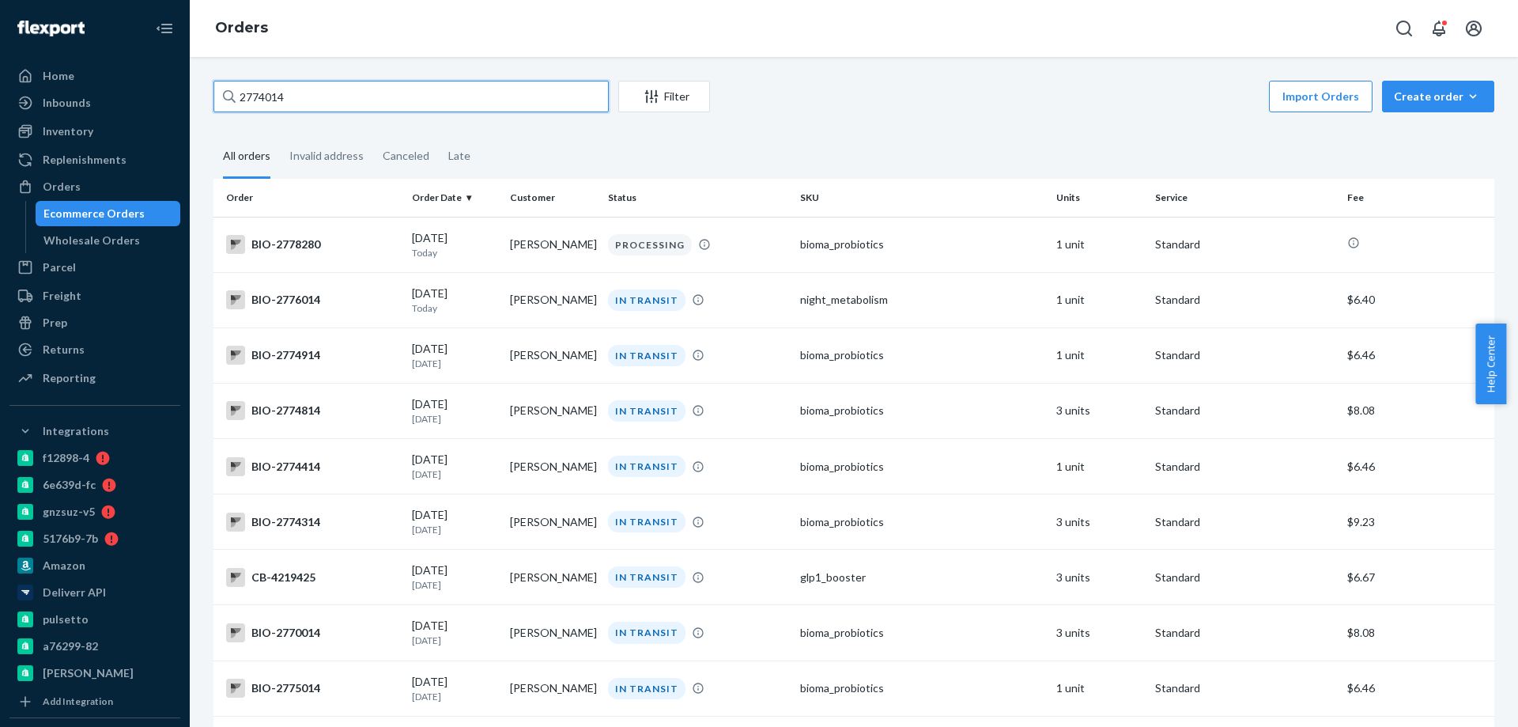
click at [268, 92] on input "2774014" at bounding box center [411, 97] width 395 height 32
click at [268, 93] on input "2774014" at bounding box center [411, 97] width 395 height 32
paste input "3965"
click at [262, 101] on input "2773965" at bounding box center [411, 97] width 395 height 32
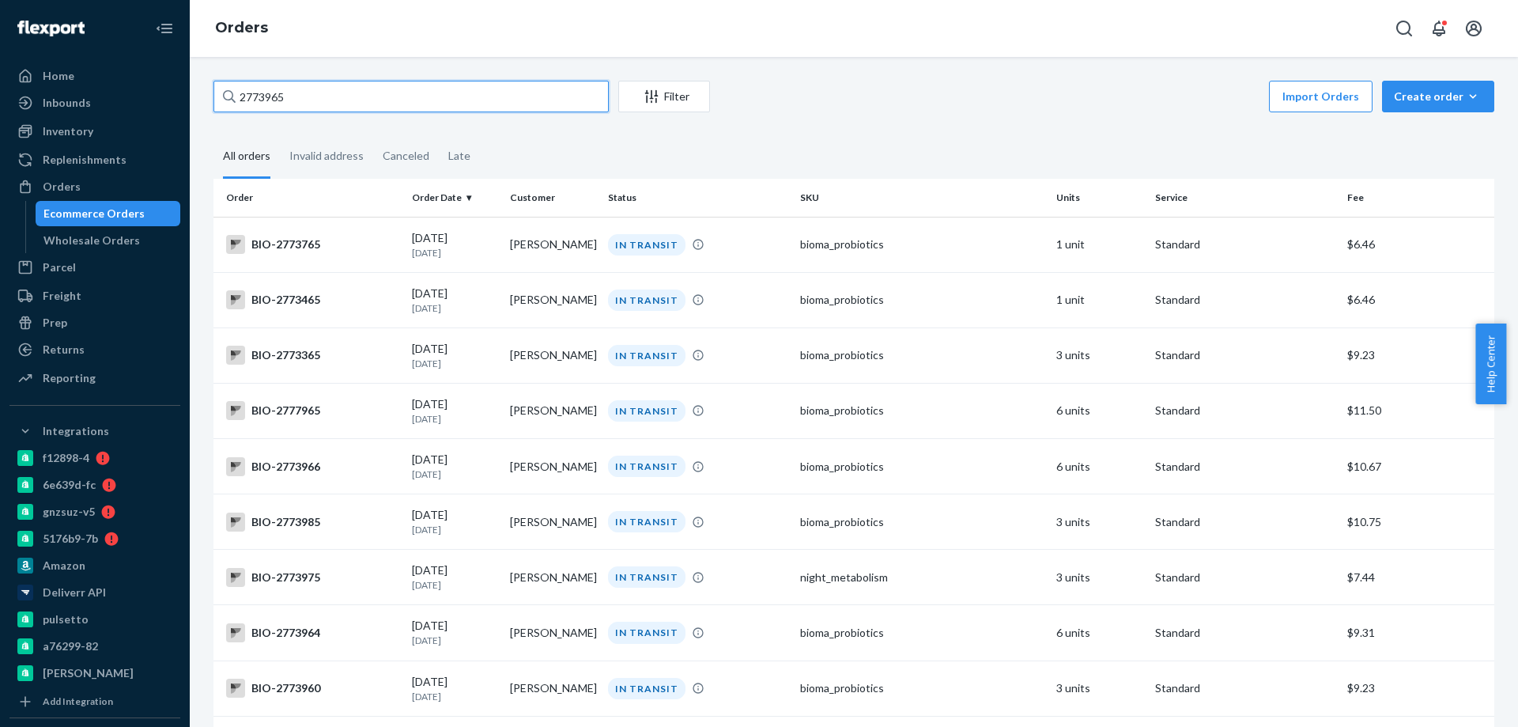
click at [262, 101] on input "2773965" at bounding box center [411, 97] width 395 height 32
paste input "[PERSON_NAME]"
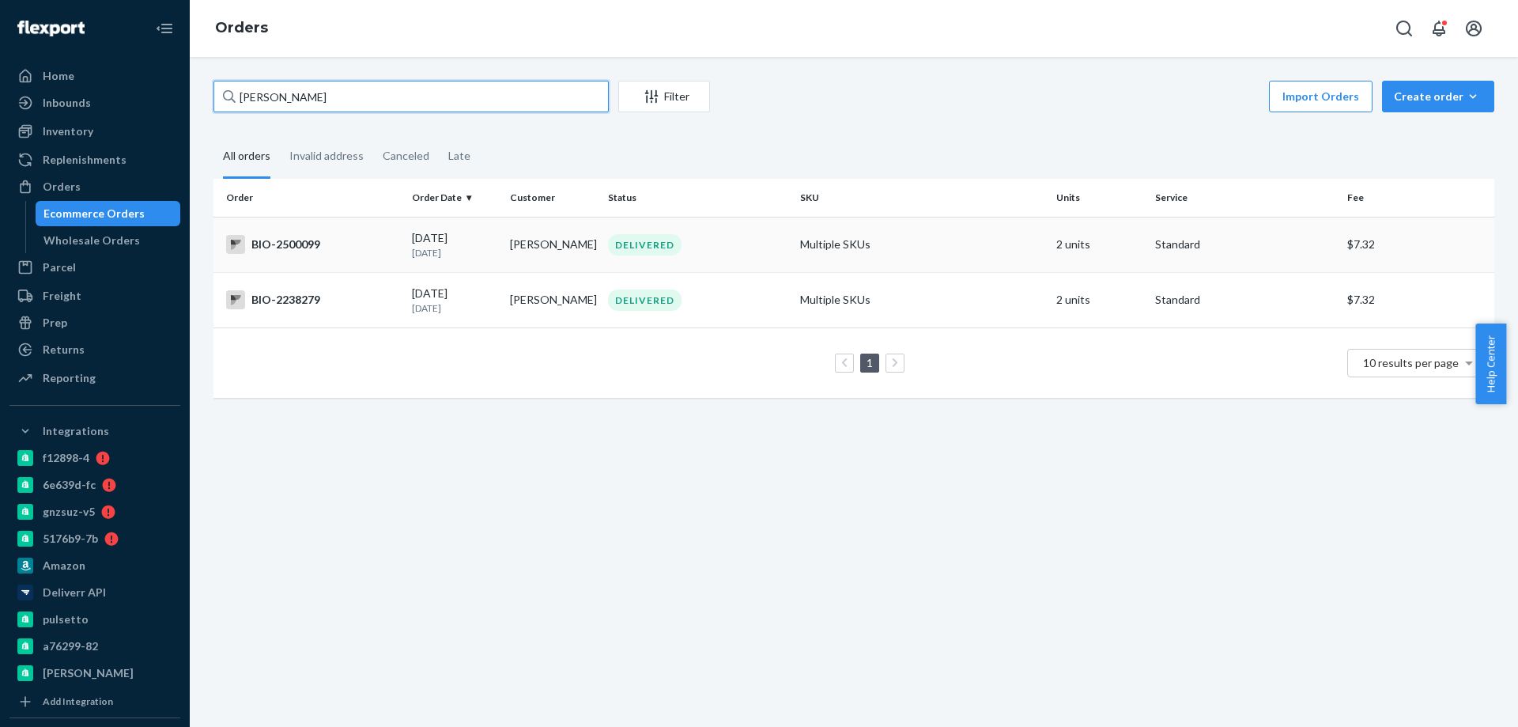
type input "[PERSON_NAME]"
click at [357, 234] on td "BIO-2500099" at bounding box center [310, 244] width 192 height 55
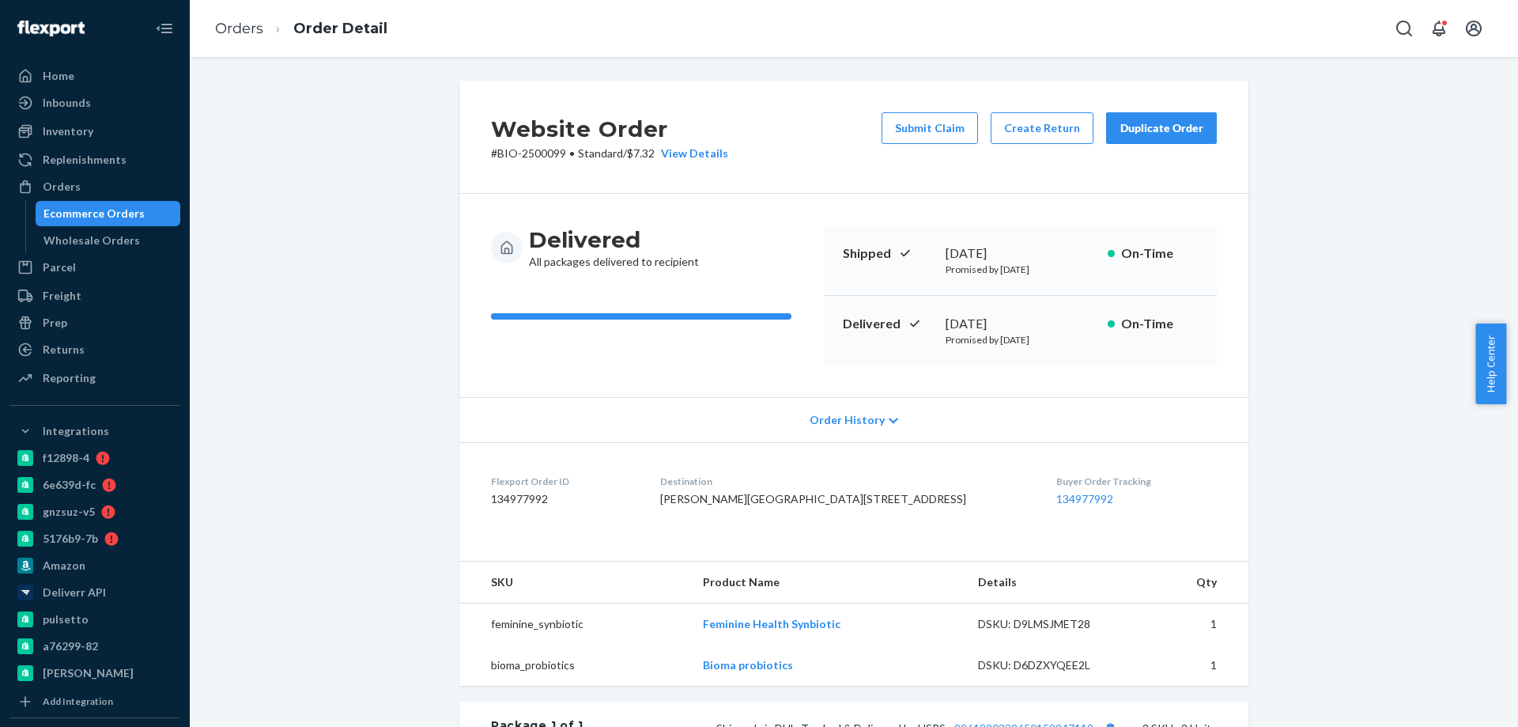
click at [541, 157] on p "# BIO-2500099 • Standard / $7.32 View Details" at bounding box center [609, 153] width 237 height 16
click at [541, 158] on p "# BIO-2500099 • Standard / $7.32 View Details" at bounding box center [609, 153] width 237 height 16
copy p "2500099"
